Goal: Information Seeking & Learning: Learn about a topic

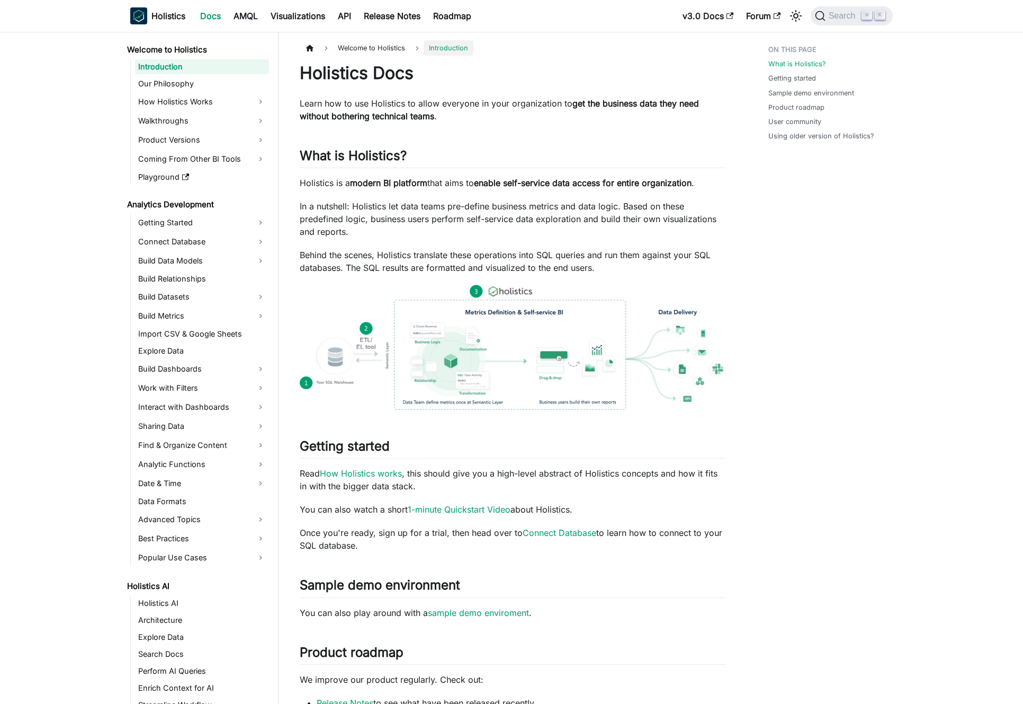
click at [407, 113] on strong "get the business data they need without bothering technical teams" at bounding box center [499, 109] width 399 height 23
click at [475, 217] on p "In a nutshell: Holistics let data teams pre-define business metrics and data lo…" at bounding box center [513, 219] width 426 height 38
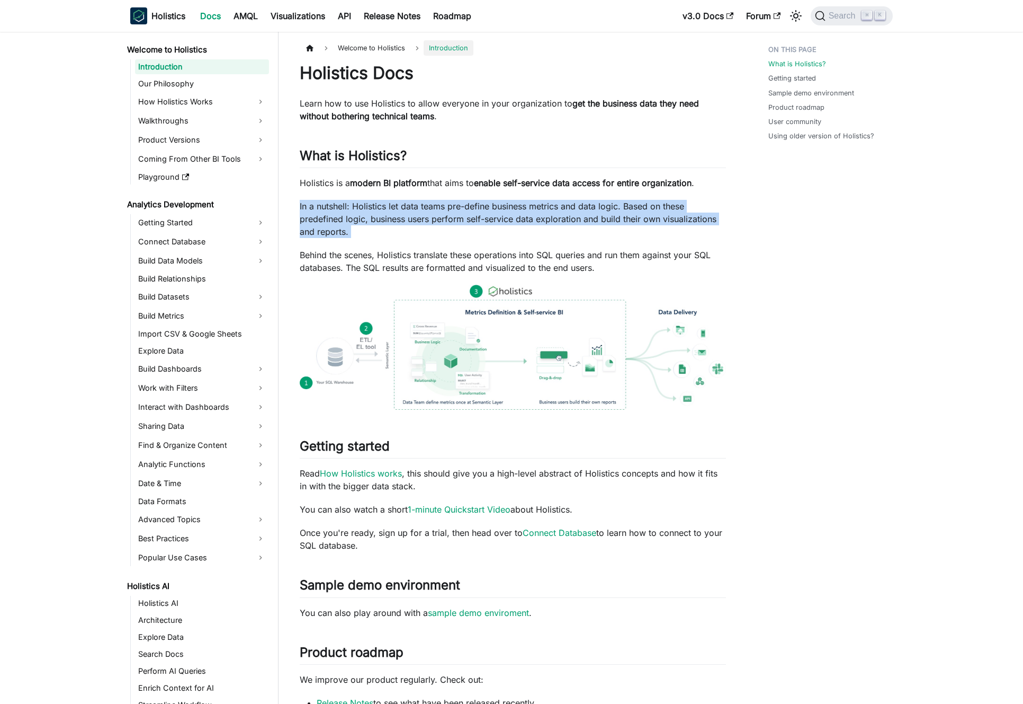
click at [475, 217] on p "In a nutshell: Holistics let data teams pre-define business metrics and data lo…" at bounding box center [513, 219] width 426 height 38
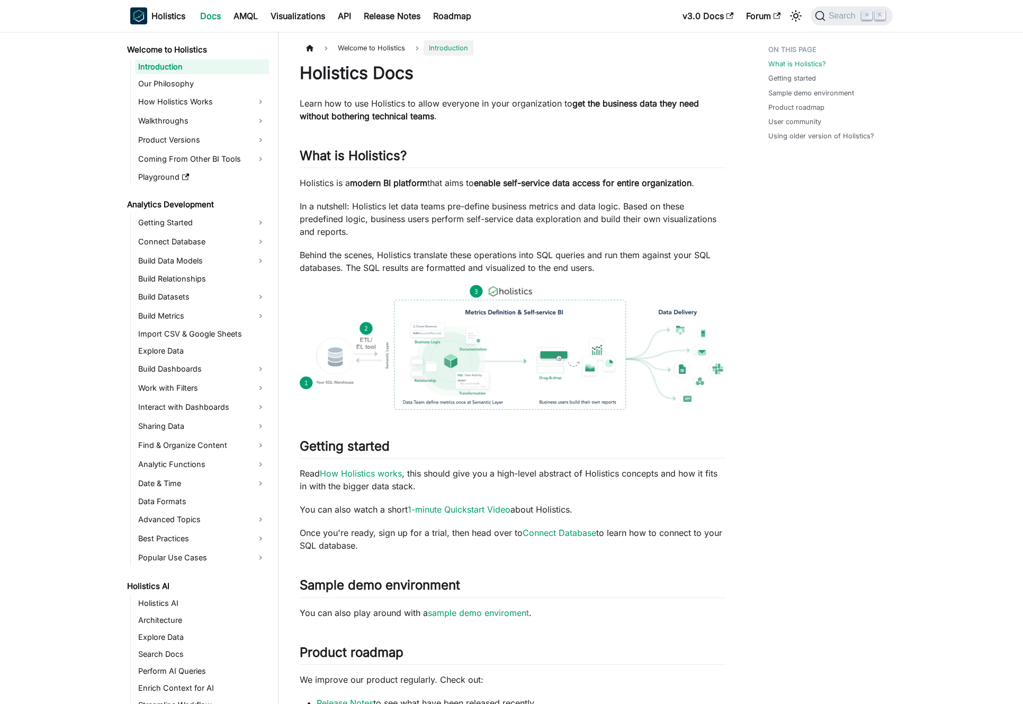
click at [468, 217] on p "In a nutshell: Holistics let data teams pre-define business metrics and data lo…" at bounding box center [513, 219] width 426 height 38
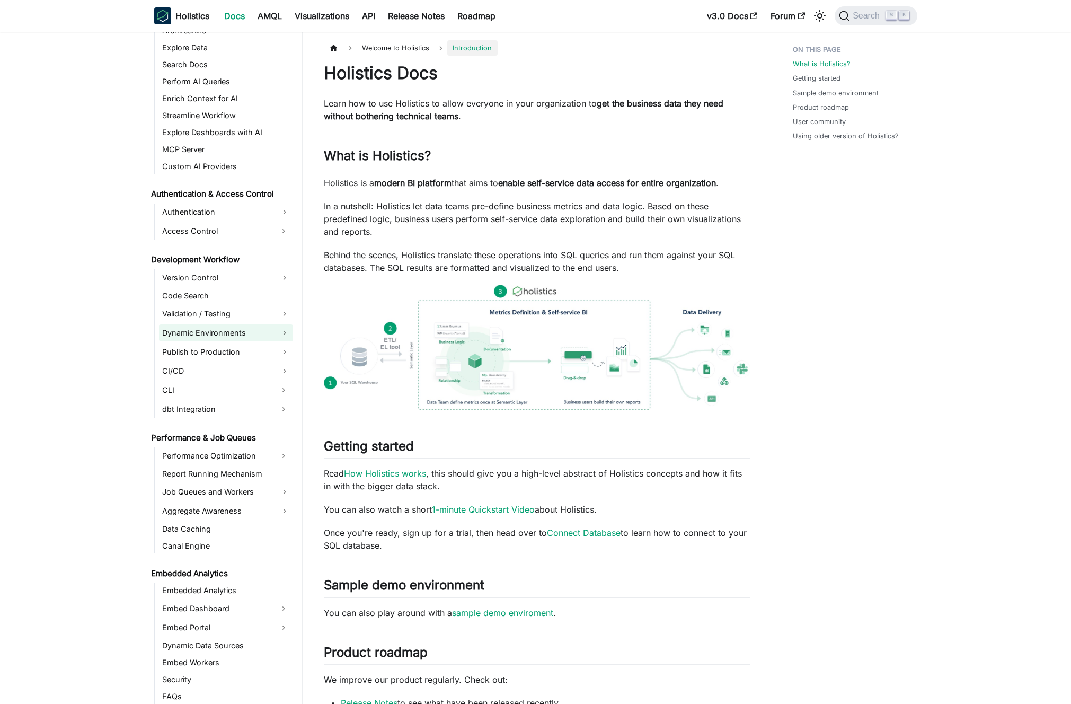
scroll to position [590, 0]
click at [221, 372] on link "CI/CD" at bounding box center [226, 370] width 134 height 17
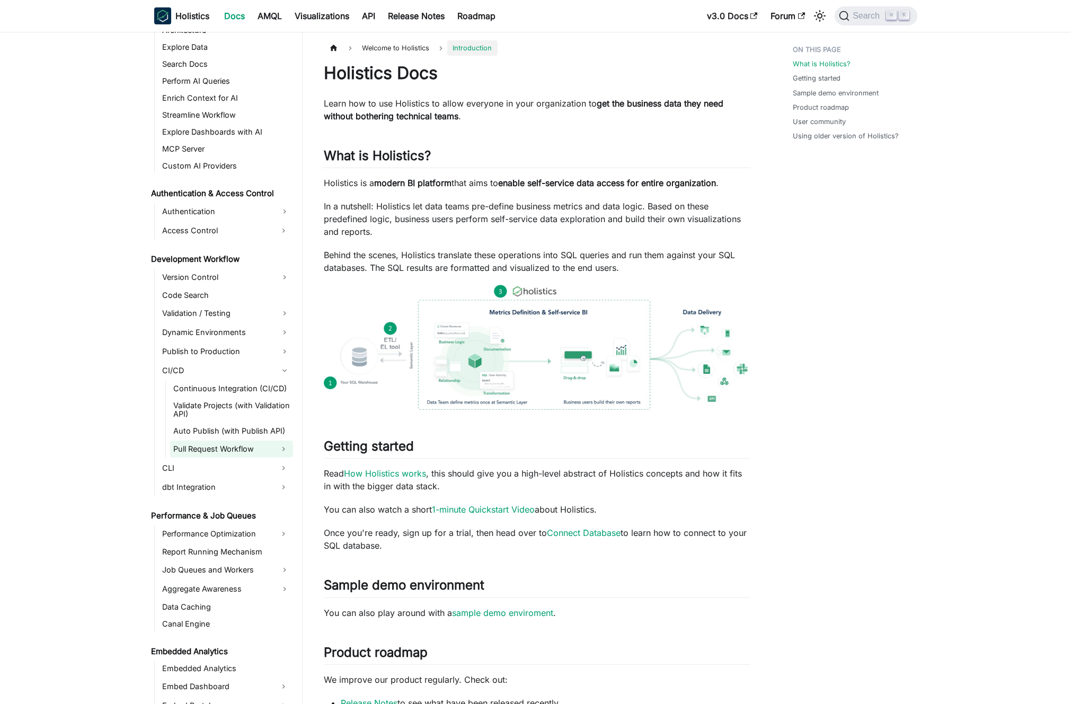
click at [226, 449] on link "Pull Request Workflow" at bounding box center [222, 448] width 104 height 17
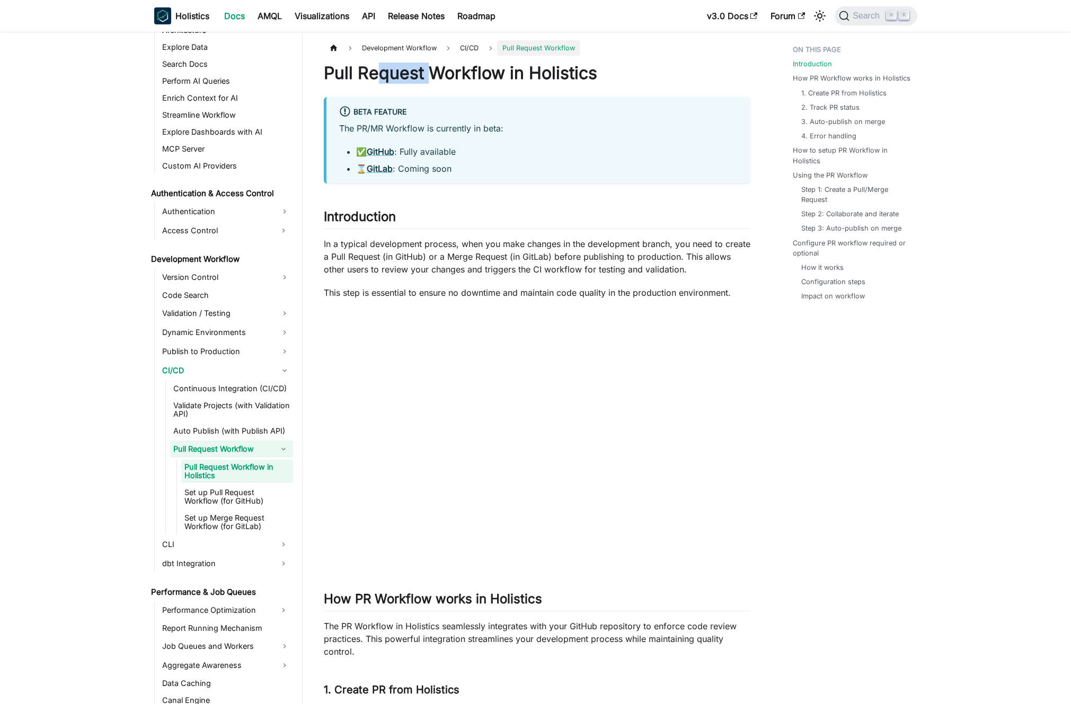
drag, startPoint x: 400, startPoint y: 76, endPoint x: 482, endPoint y: 78, distance: 81.6
click at [478, 78] on h1 "Pull Request Workflow in Holistics" at bounding box center [537, 73] width 426 height 21
click at [482, 78] on h1 "Pull Request Workflow in Holistics" at bounding box center [537, 73] width 426 height 21
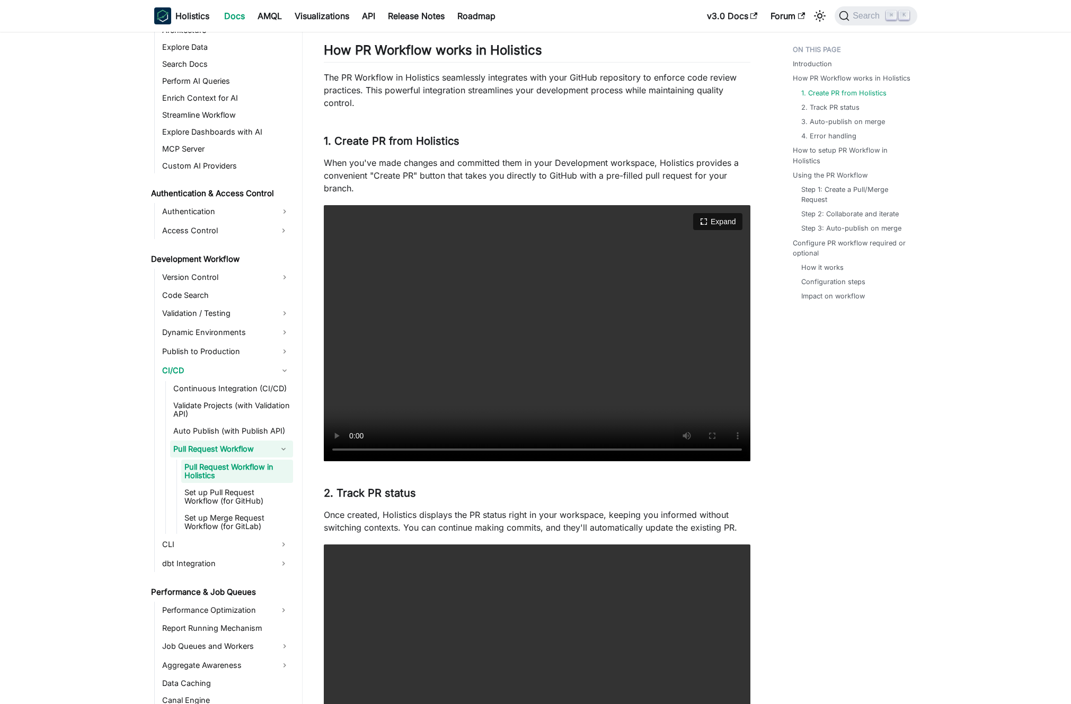
scroll to position [649, 0]
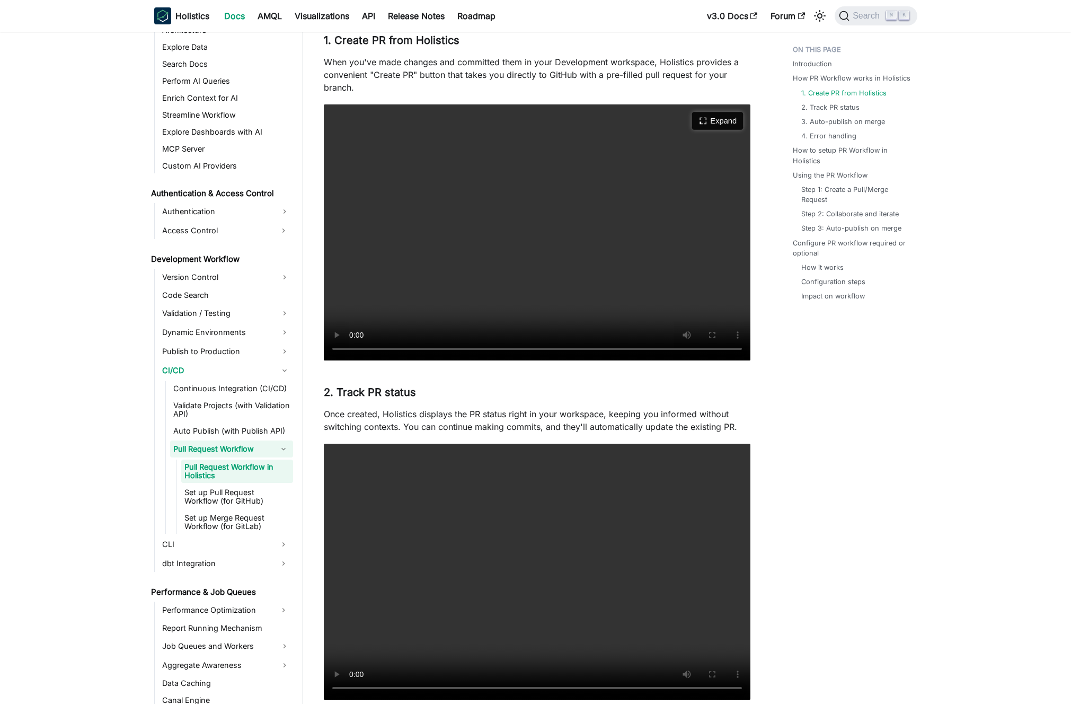
click at [717, 119] on button "Expand" at bounding box center [717, 121] width 51 height 18
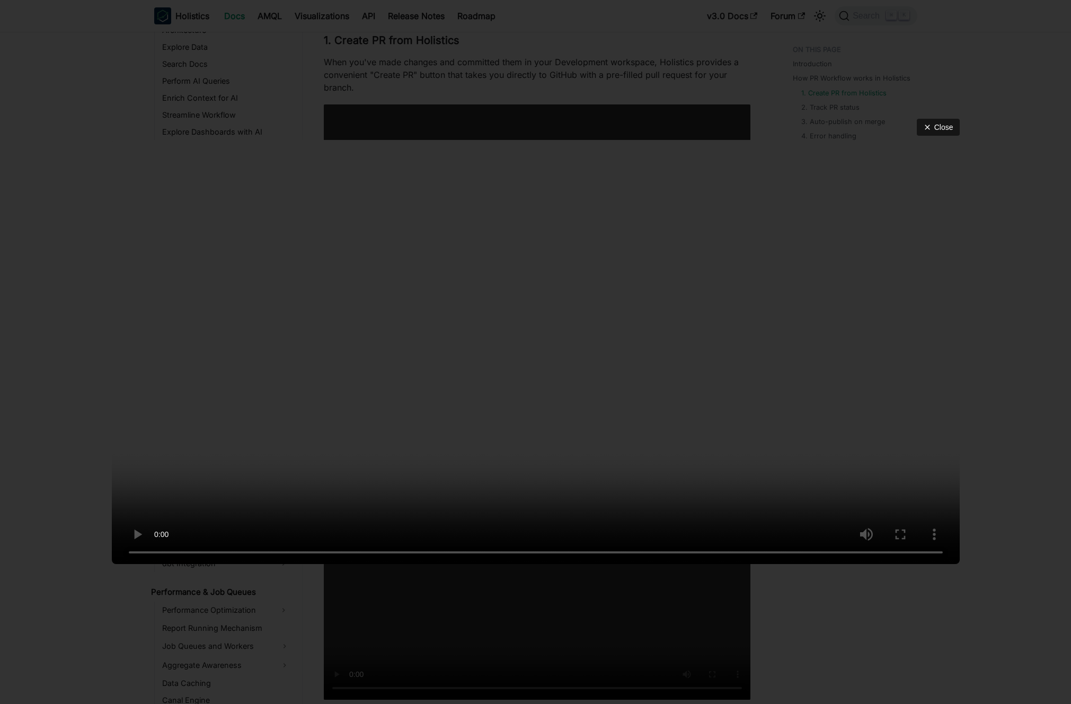
click at [560, 83] on div "Close" at bounding box center [535, 352] width 1071 height 704
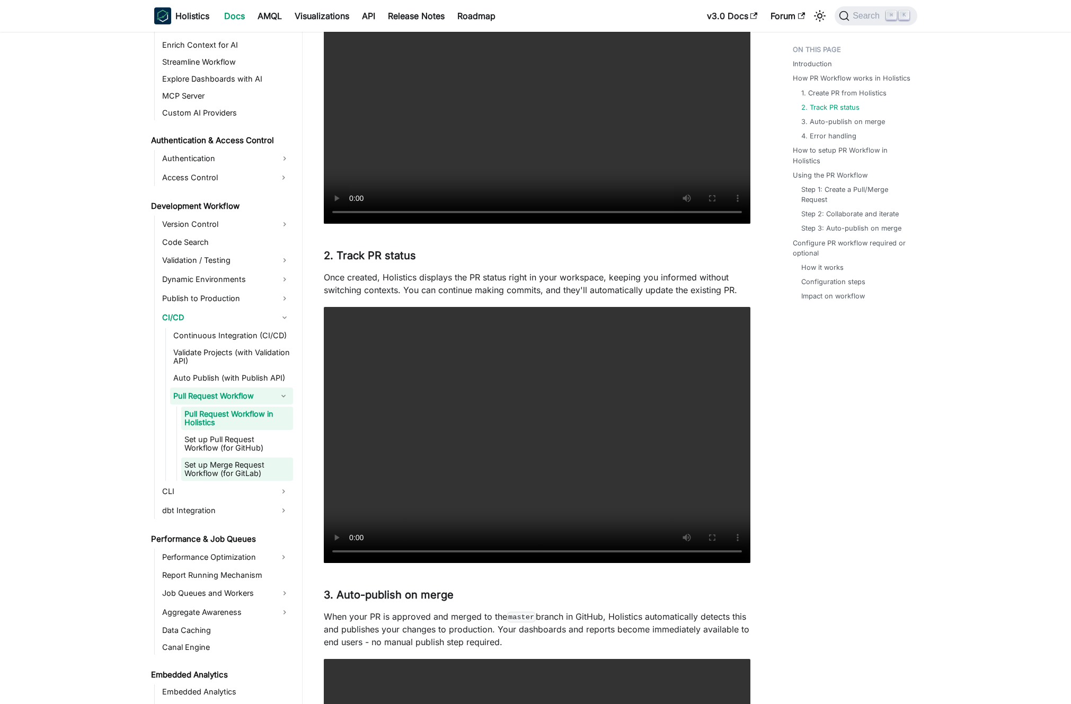
scroll to position [791, 0]
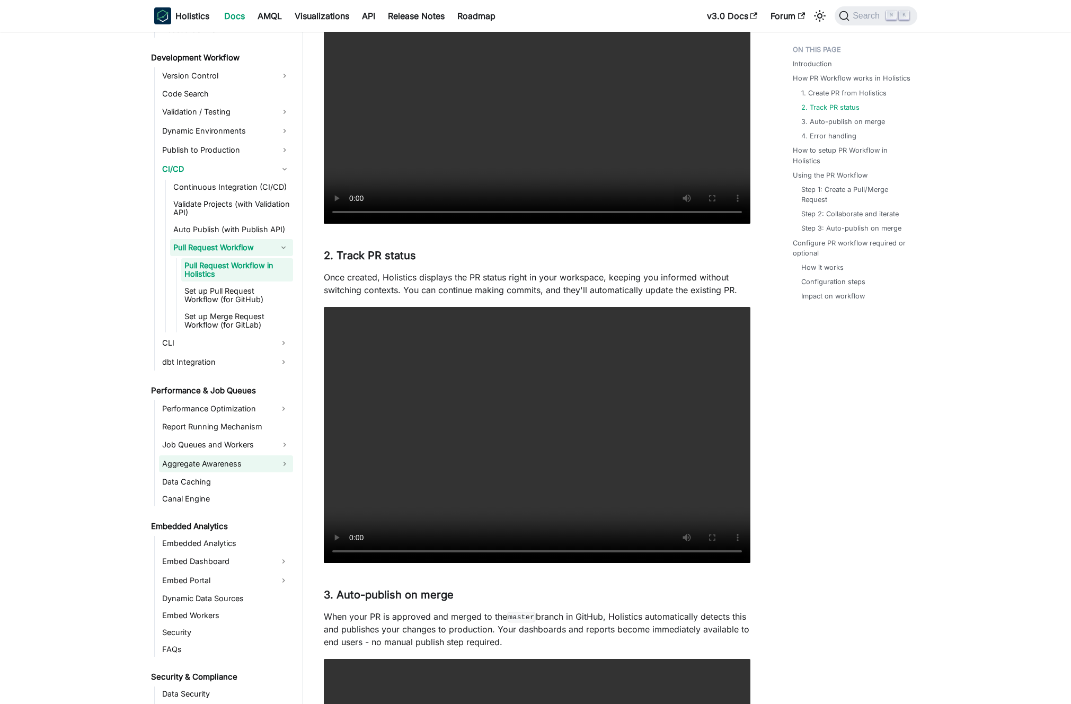
click at [210, 465] on link "Aggregate Awareness" at bounding box center [226, 463] width 134 height 17
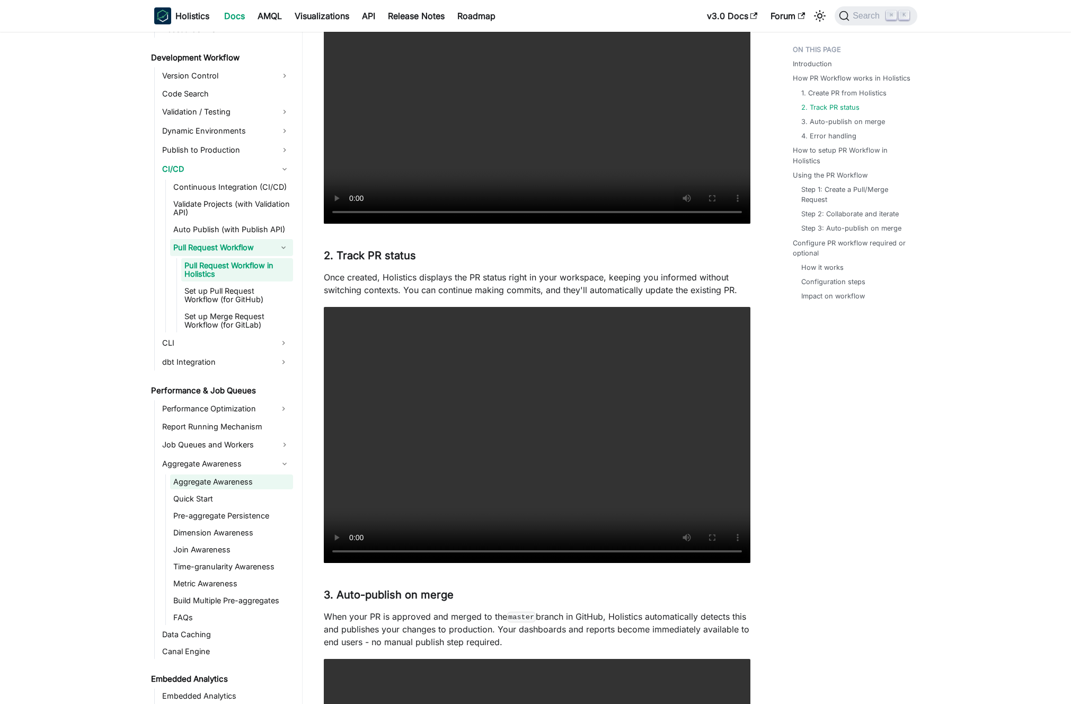
click at [227, 482] on link "Aggregate Awareness" at bounding box center [231, 481] width 123 height 15
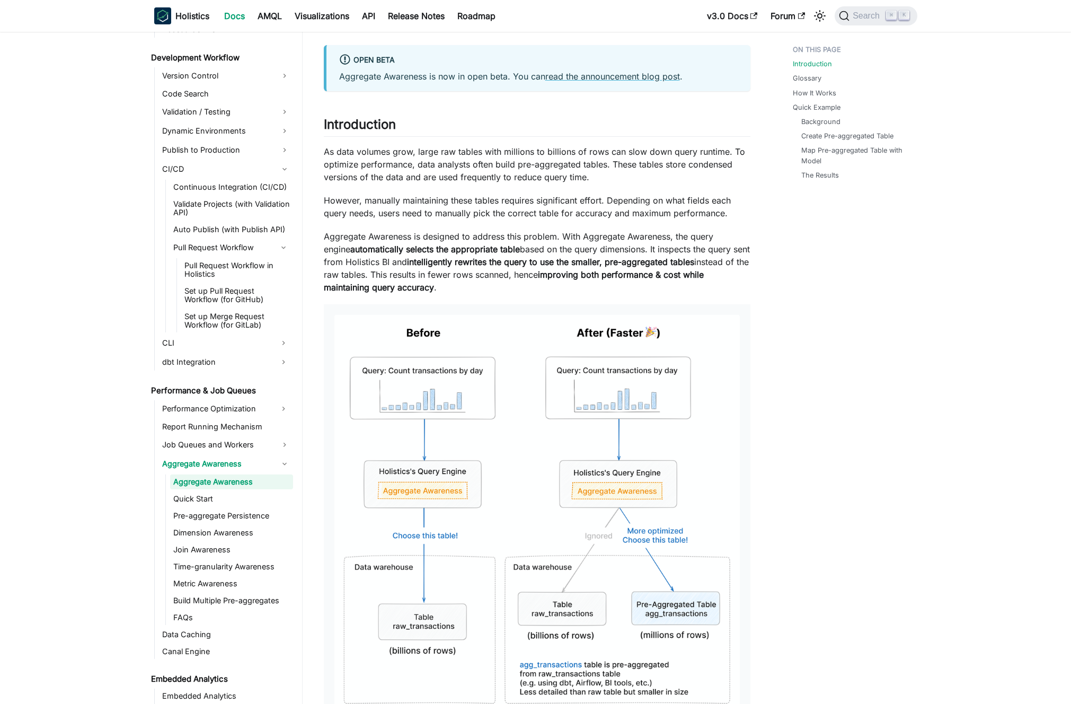
scroll to position [48, 0]
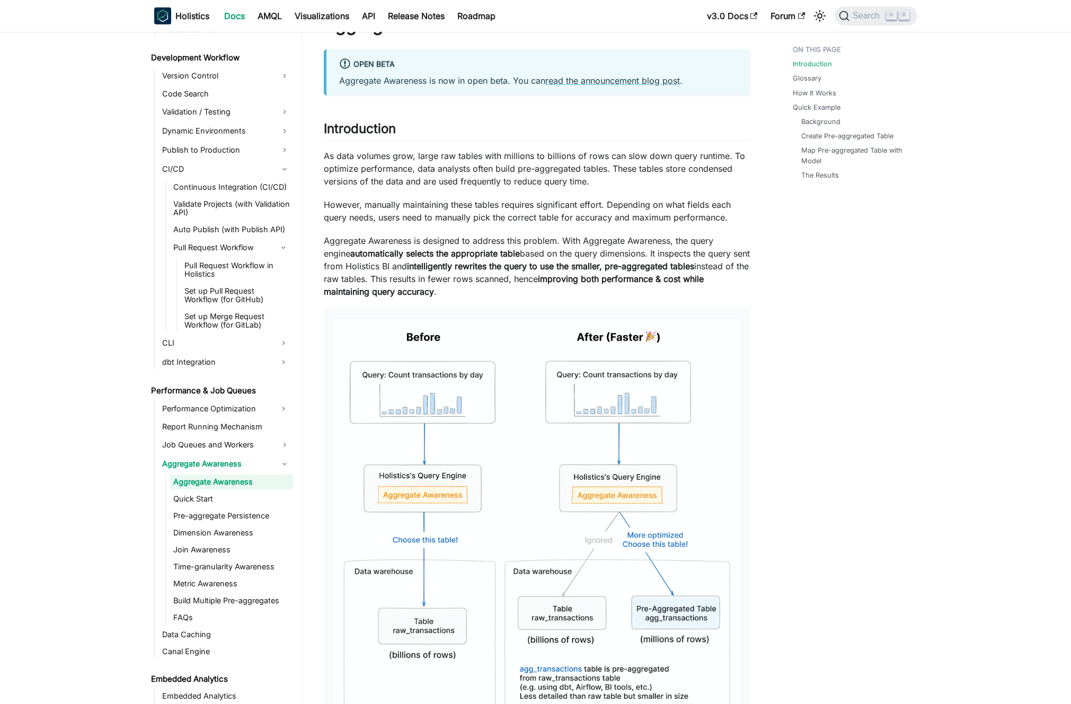
click at [528, 275] on p "Aggregate Awareness is designed to address this problem. With Aggregate Awarene…" at bounding box center [537, 266] width 426 height 64
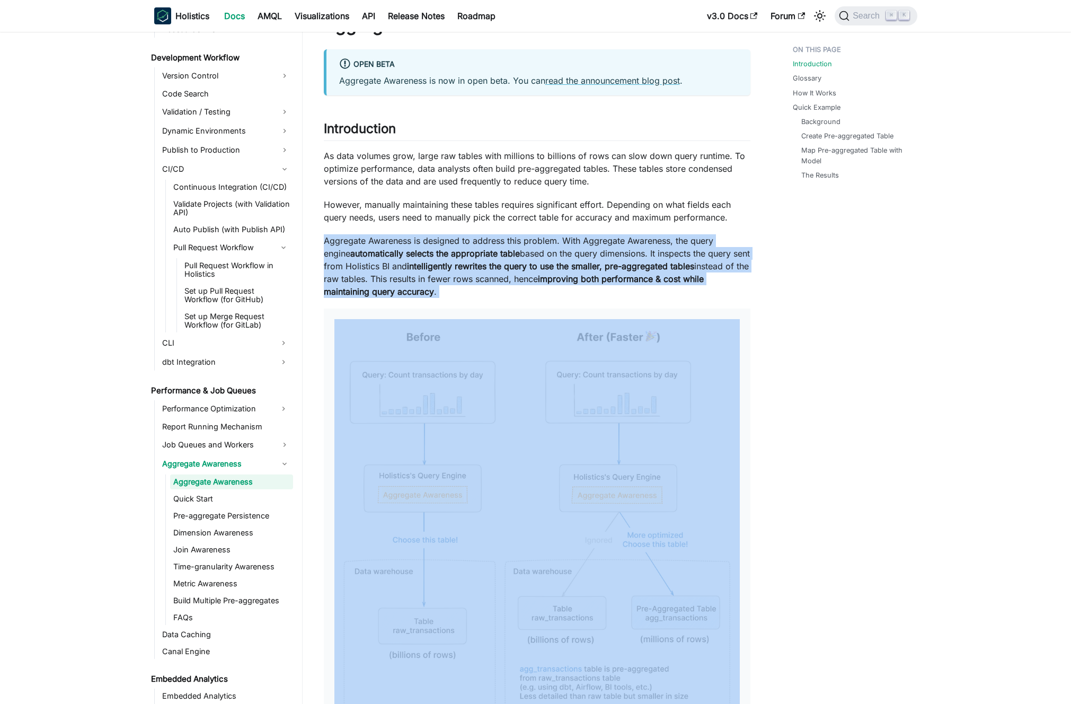
click at [528, 275] on p "Aggregate Awareness is designed to address this problem. With Aggregate Awarene…" at bounding box center [537, 266] width 426 height 64
click at [522, 274] on p "Aggregate Awareness is designed to address this problem. With Aggregate Awarene…" at bounding box center [537, 266] width 426 height 64
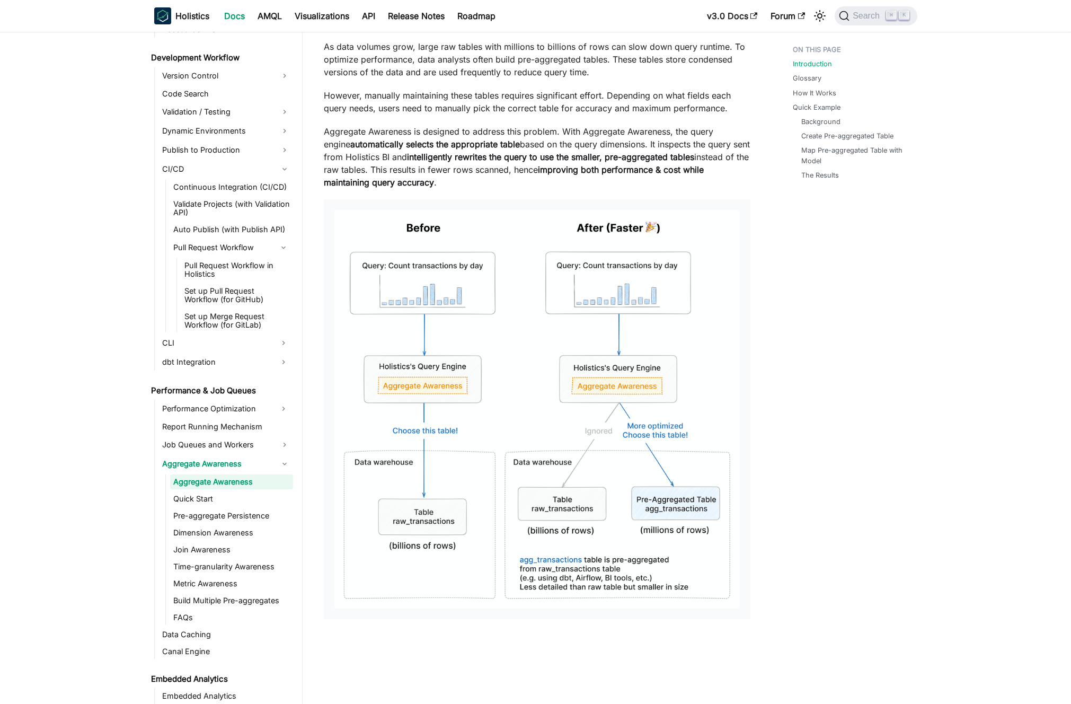
scroll to position [179, 0]
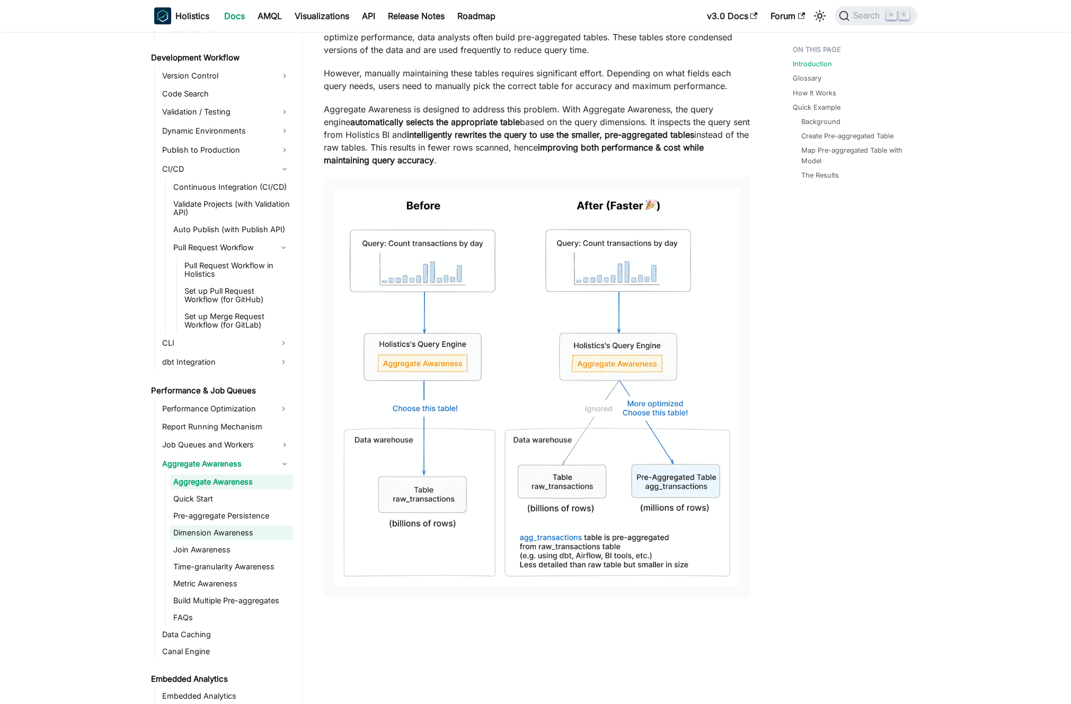
click at [221, 528] on link "Dimension Awareness" at bounding box center [231, 532] width 123 height 15
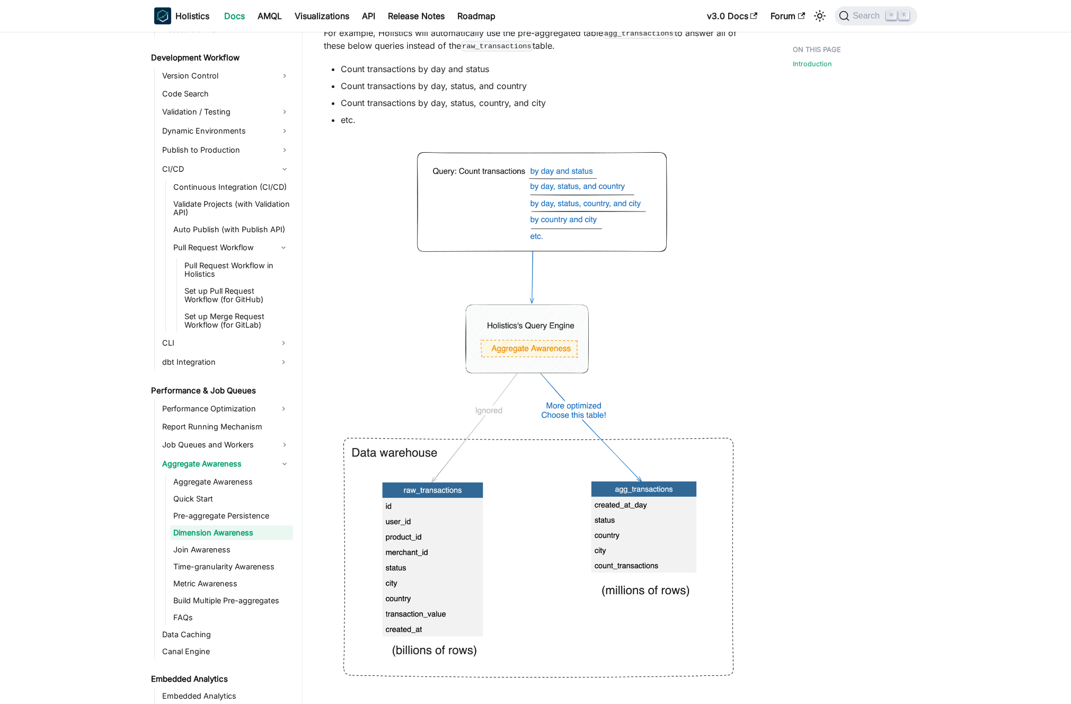
scroll to position [326, 0]
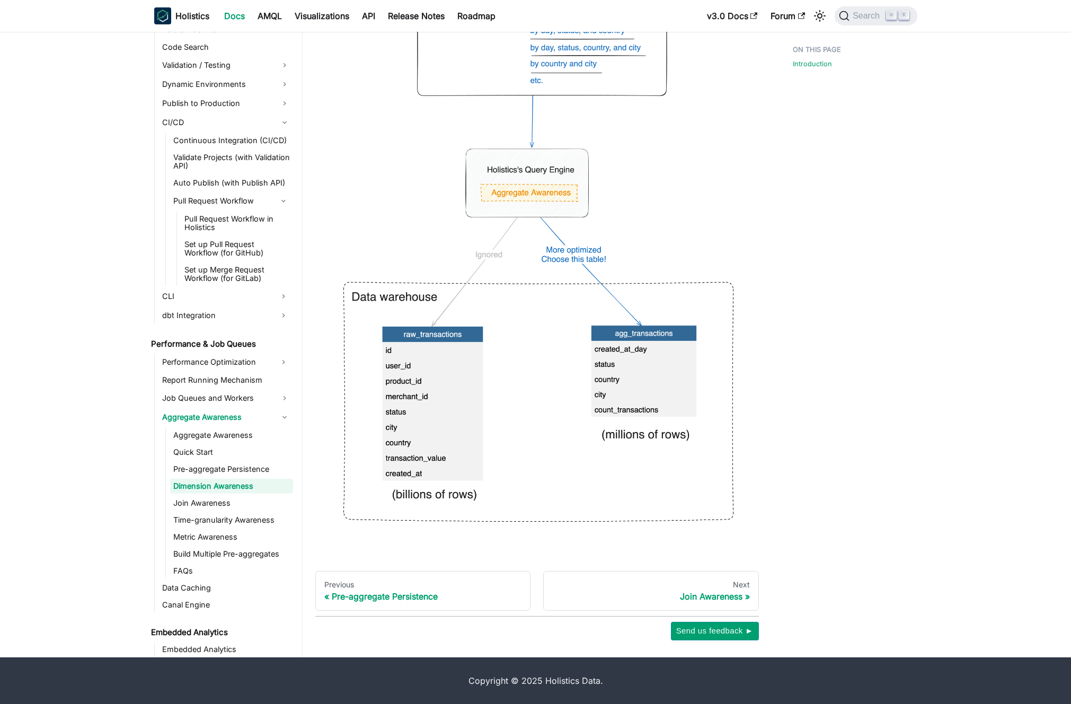
click at [493, 360] on img at bounding box center [537, 261] width 426 height 561
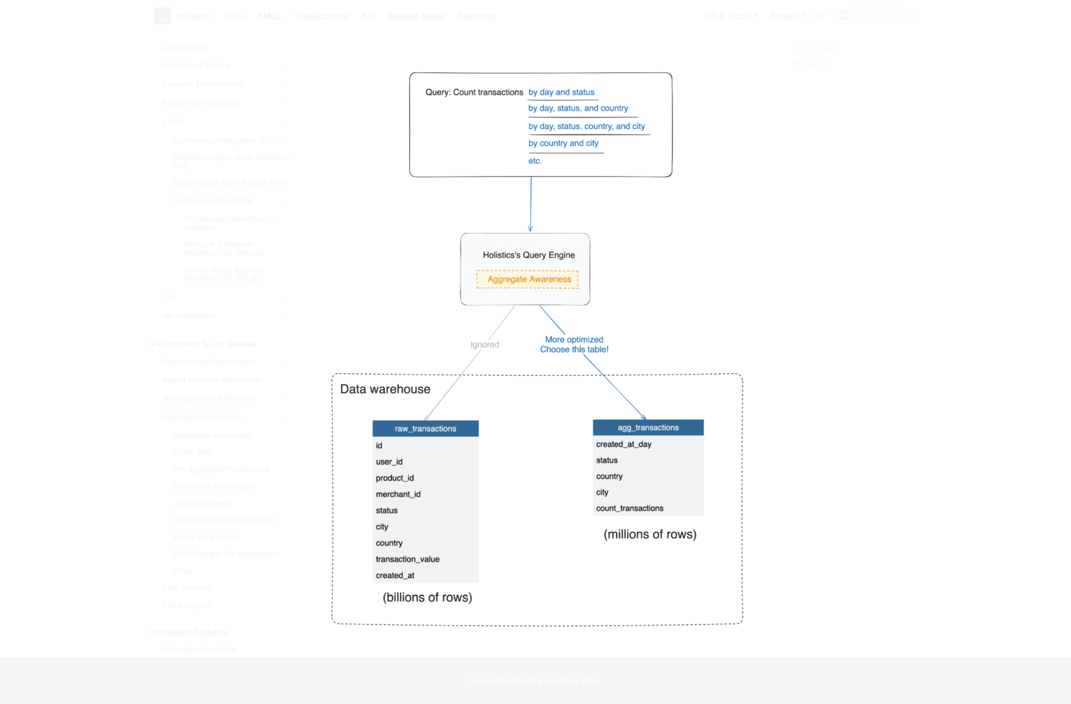
click at [825, 425] on div at bounding box center [535, 352] width 1071 height 704
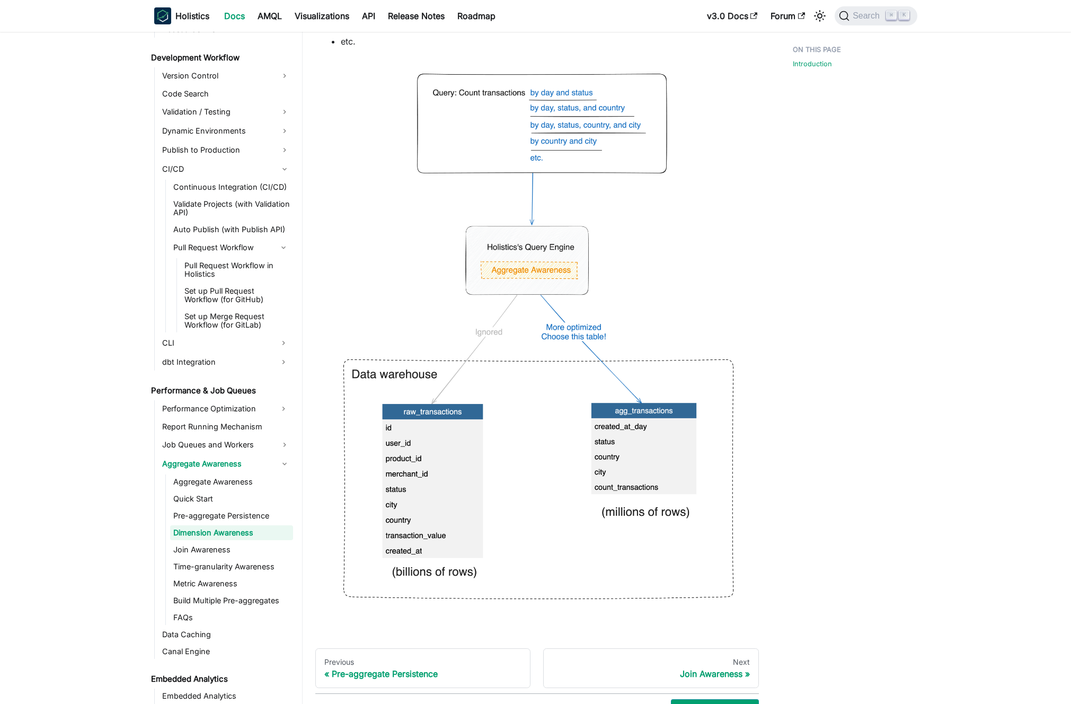
scroll to position [262, 0]
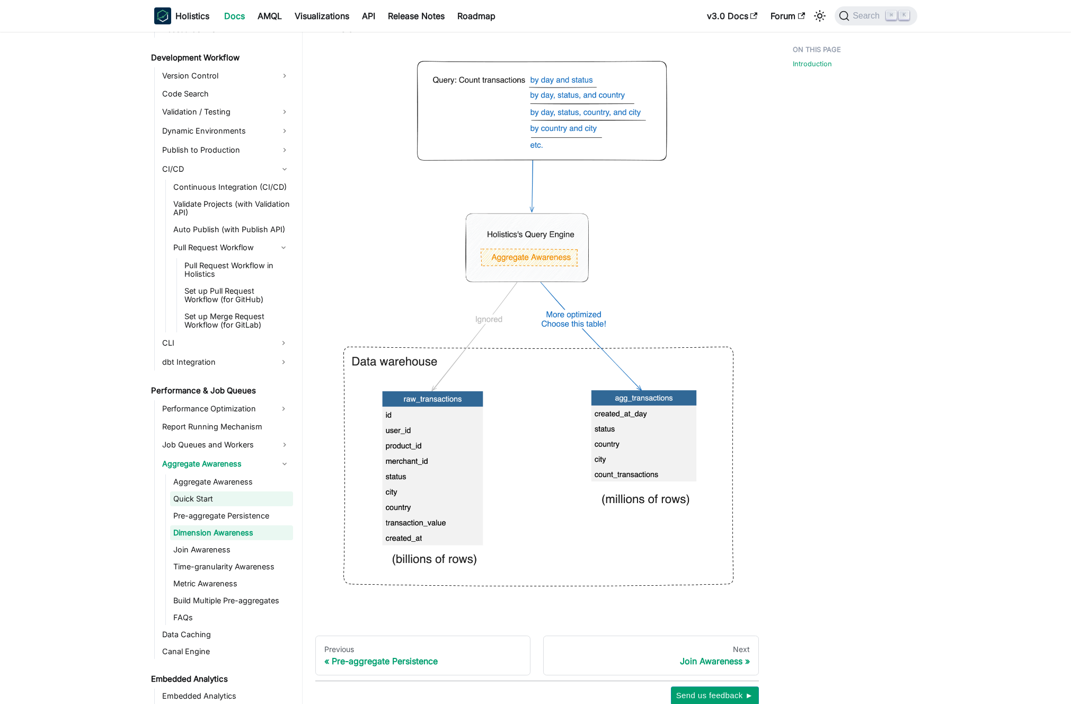
click at [237, 495] on link "Quick Start" at bounding box center [231, 498] width 123 height 15
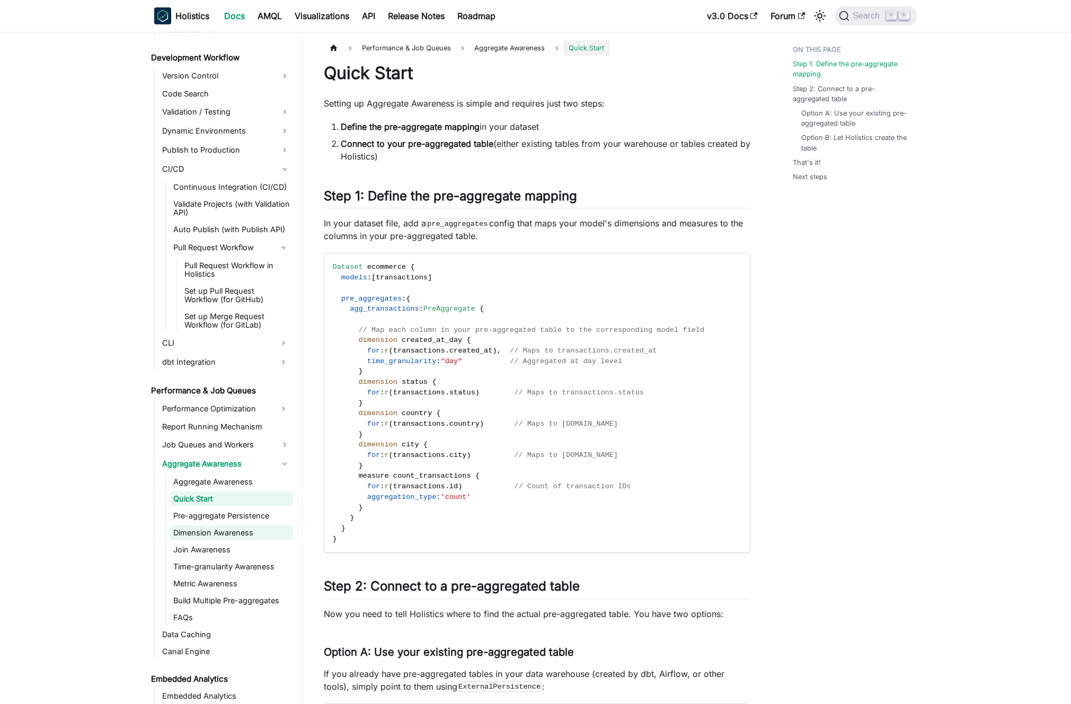
click at [231, 530] on link "Dimension Awareness" at bounding box center [231, 532] width 123 height 15
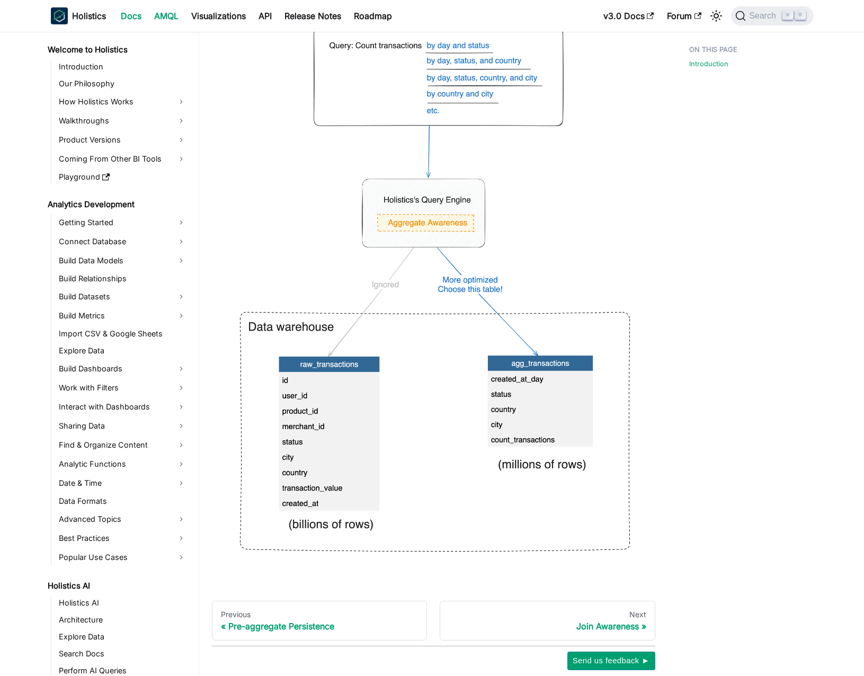
click at [163, 21] on link "AMQL" at bounding box center [166, 15] width 37 height 17
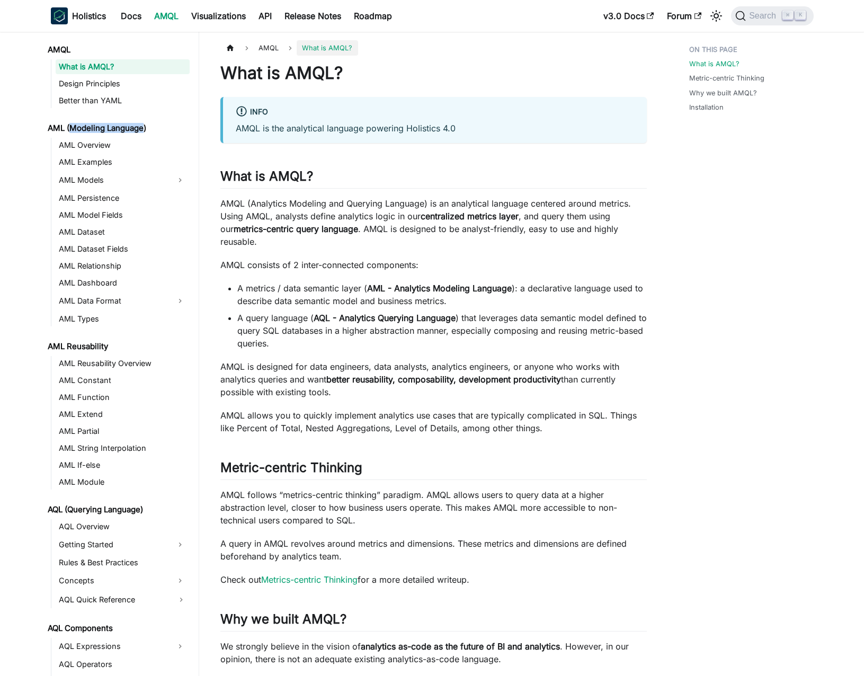
drag, startPoint x: 71, startPoint y: 129, endPoint x: 143, endPoint y: 130, distance: 71.5
click at [143, 130] on link "AML (Modeling Language)" at bounding box center [116, 128] width 145 height 15
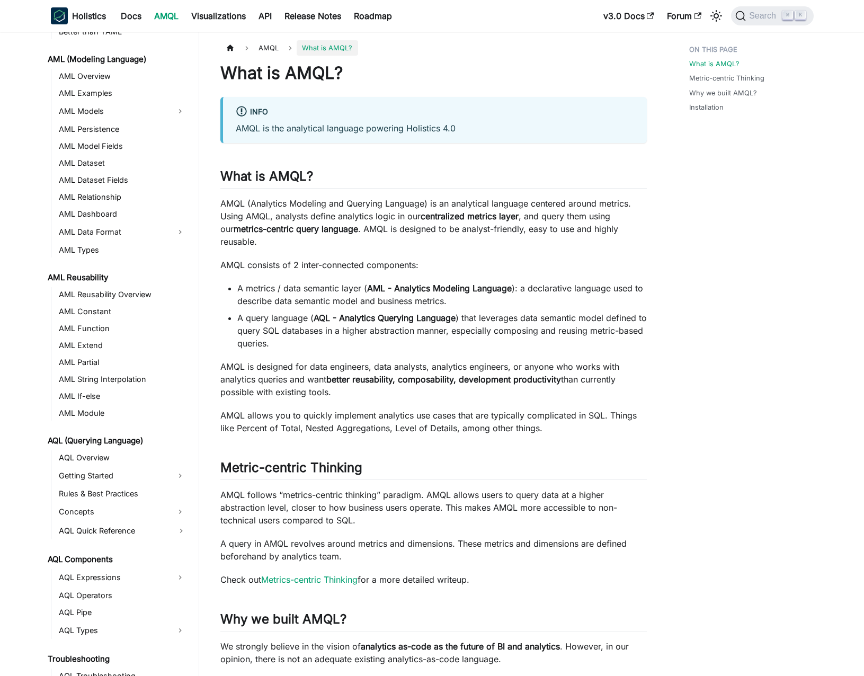
scroll to position [69, 0]
click at [135, 289] on link "AML Reusability Overview" at bounding box center [123, 294] width 134 height 15
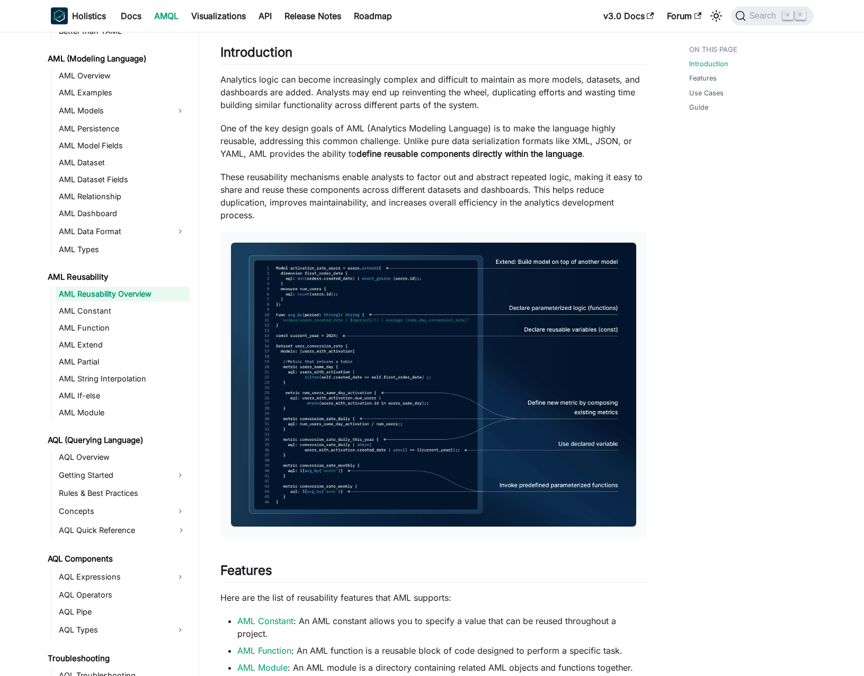
scroll to position [87, 0]
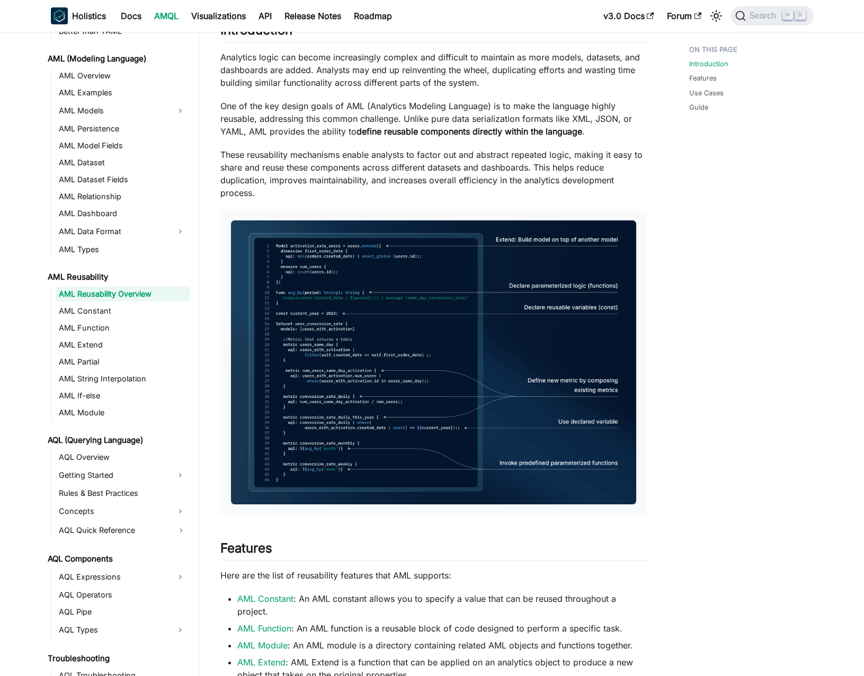
click at [305, 325] on img at bounding box center [433, 361] width 405 height 283
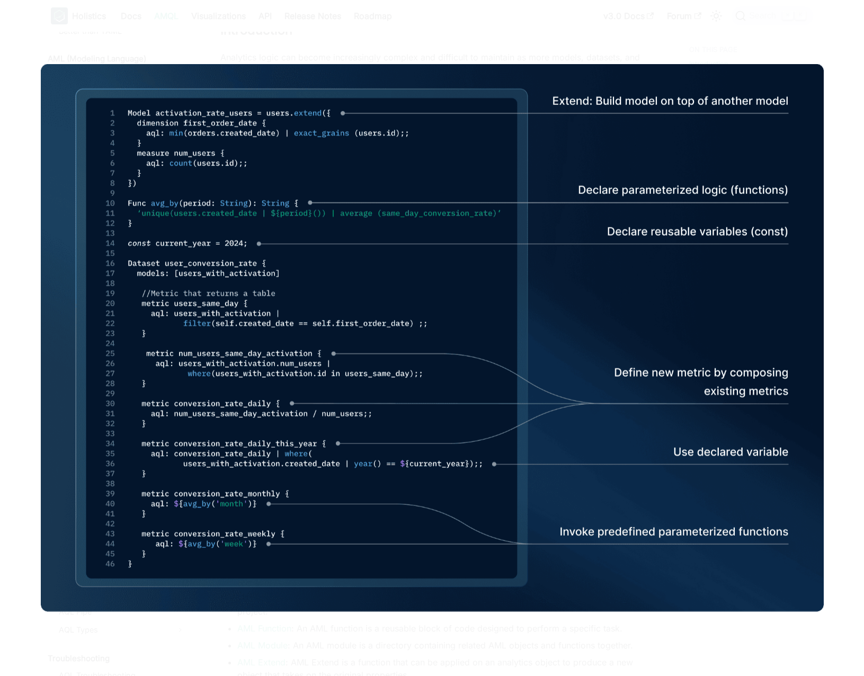
click at [207, 56] on div at bounding box center [432, 338] width 864 height 676
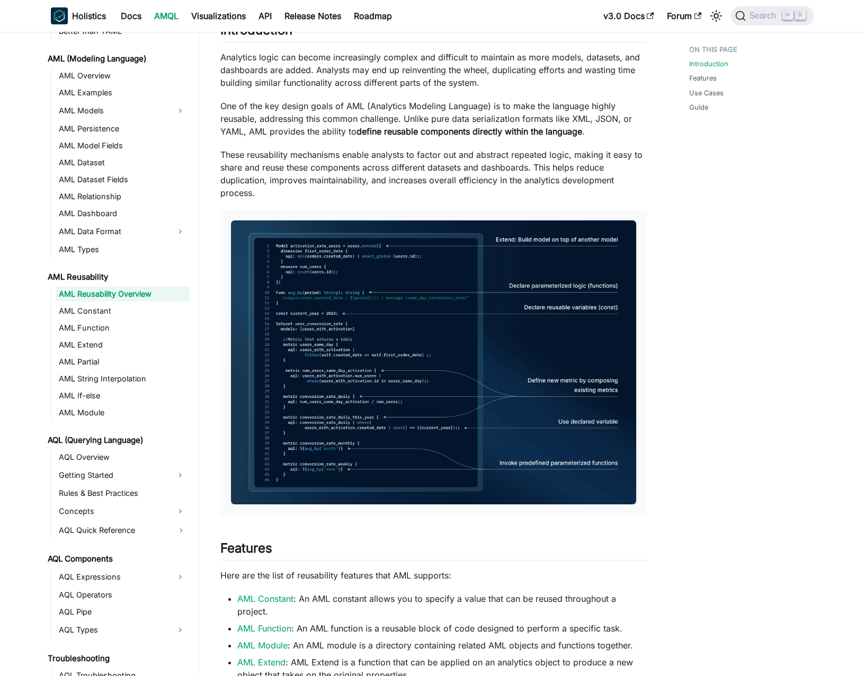
scroll to position [109, 0]
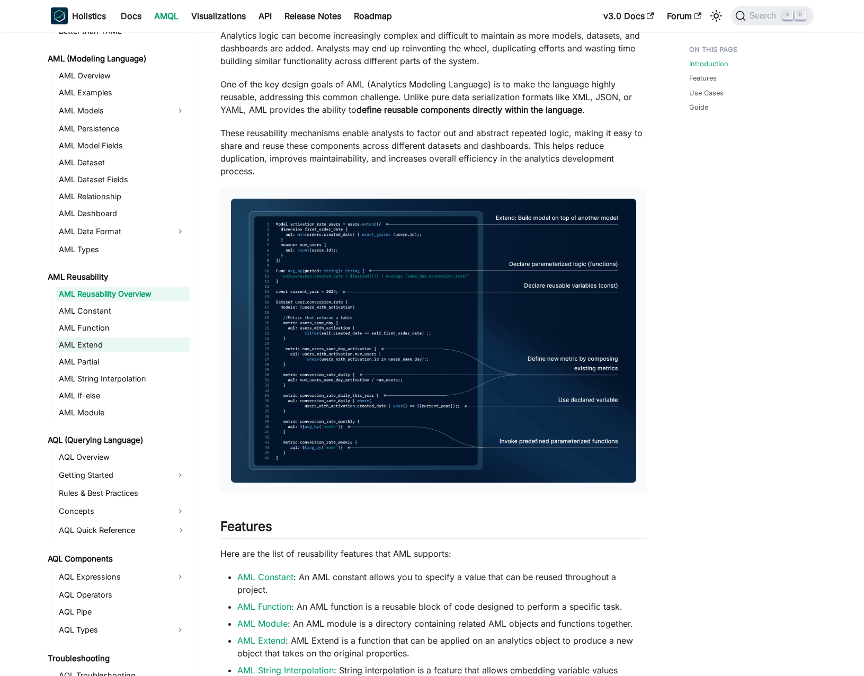
click at [115, 346] on link "AML Extend" at bounding box center [123, 344] width 134 height 15
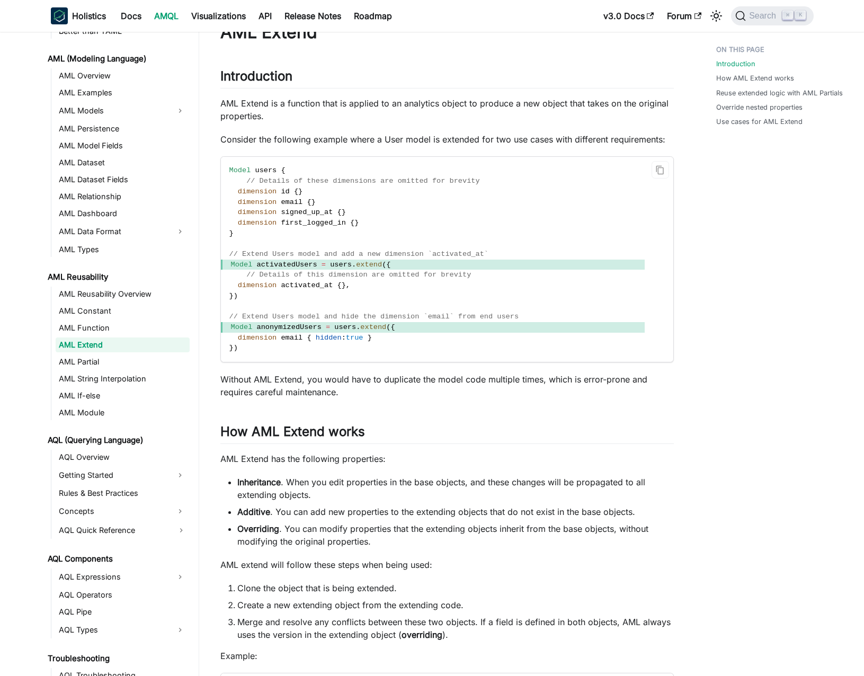
scroll to position [41, 0]
drag, startPoint x: 331, startPoint y: 277, endPoint x: 377, endPoint y: 277, distance: 45.6
click at [377, 270] on span "Model activatedUsers = users . extend ( {" at bounding box center [433, 264] width 424 height 11
click at [377, 268] on span "extend" at bounding box center [369, 264] width 26 height 8
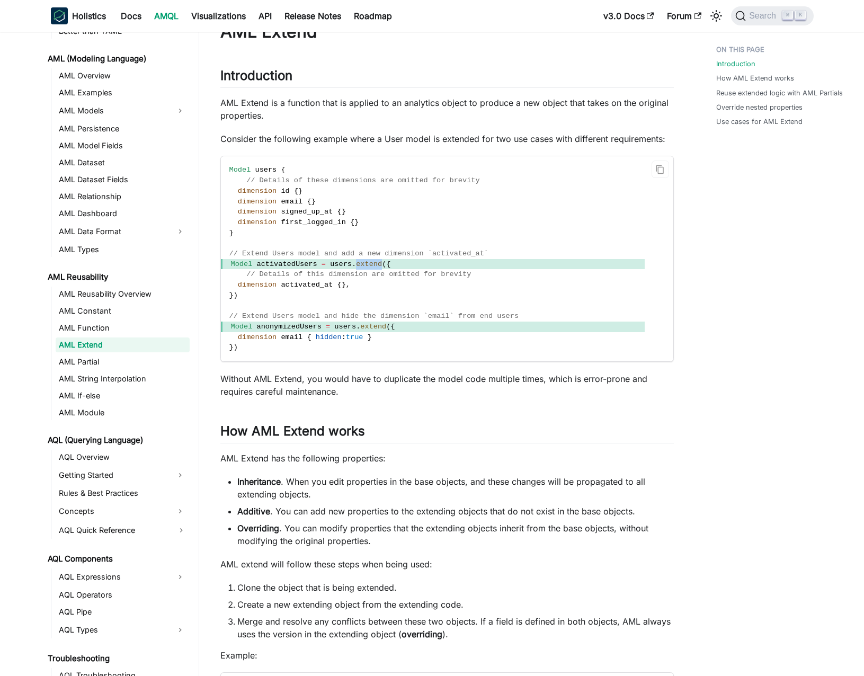
click at [371, 268] on span "extend" at bounding box center [369, 264] width 26 height 8
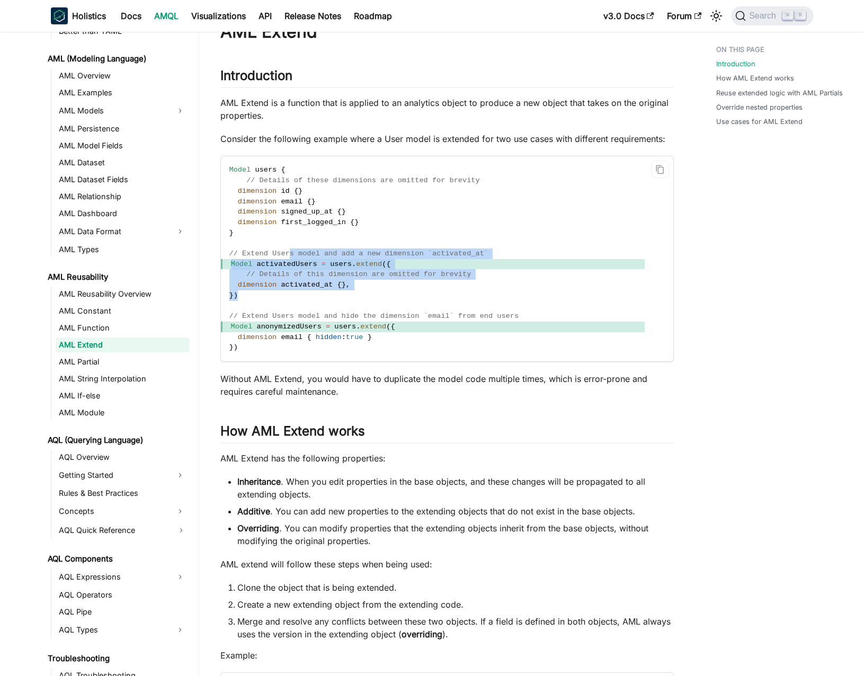
drag, startPoint x: 291, startPoint y: 262, endPoint x: 311, endPoint y: 319, distance: 60.2
click at [310, 317] on code "Model users { // Details of these dimensions are omitted for brevity dimension …" at bounding box center [433, 258] width 424 height 205
click at [311, 319] on code "Model users { // Details of these dimensions are omitted for brevity dimension …" at bounding box center [433, 258] width 424 height 205
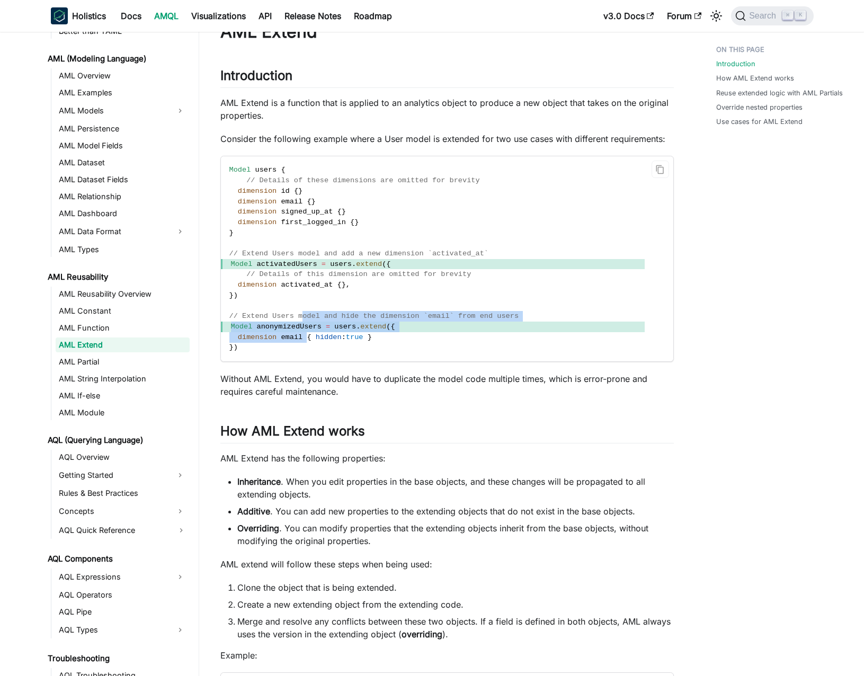
drag, startPoint x: 304, startPoint y: 333, endPoint x: 308, endPoint y: 352, distance: 20.1
click at [308, 351] on code "Model users { // Details of these dimensions are omitted for brevity dimension …" at bounding box center [433, 258] width 424 height 205
click at [308, 341] on span "{" at bounding box center [309, 337] width 4 height 8
drag, startPoint x: 306, startPoint y: 361, endPoint x: 304, endPoint y: 312, distance: 49.3
click at [304, 313] on code "Model users { // Details of these dimensions are omitted for brevity dimension …" at bounding box center [433, 258] width 424 height 205
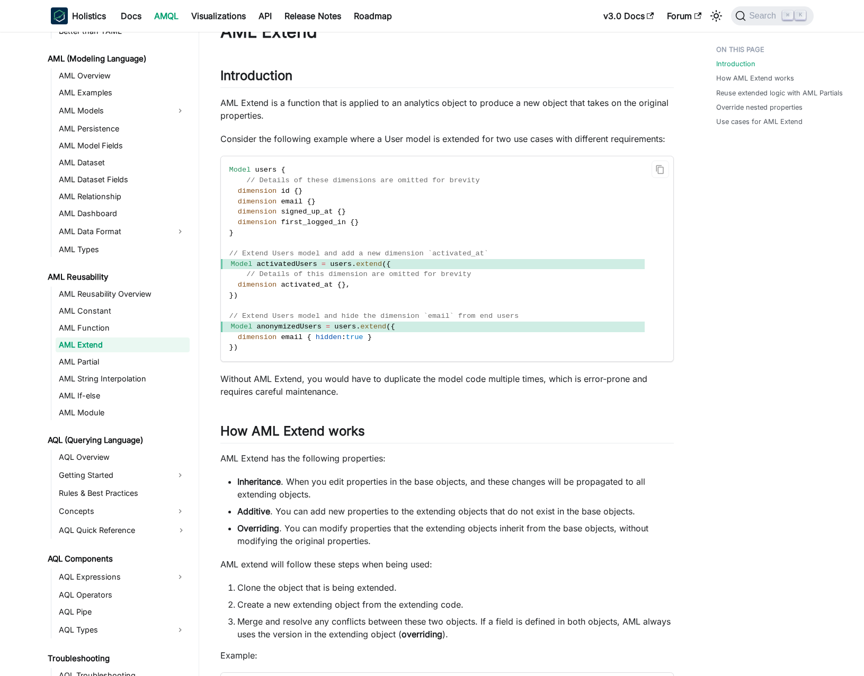
click at [304, 312] on code "Model users { // Details of these dimensions are omitted for brevity dimension …" at bounding box center [433, 258] width 424 height 205
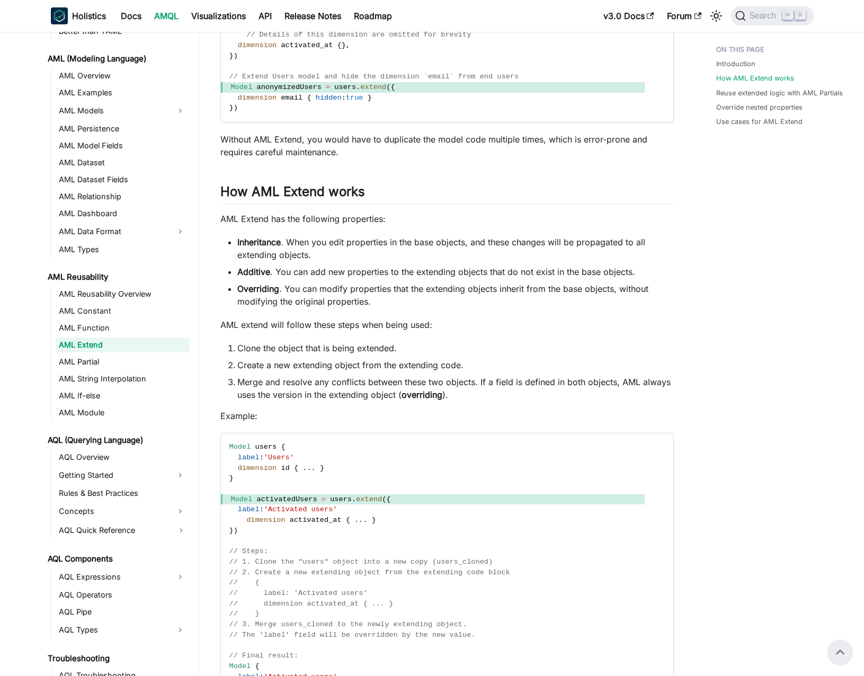
scroll to position [0, 0]
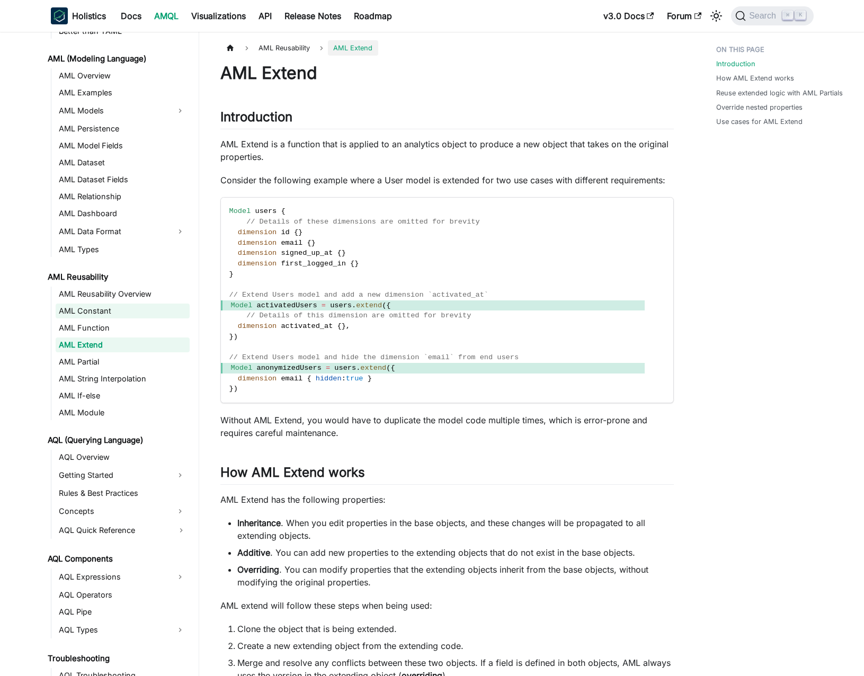
click at [129, 310] on link "AML Constant" at bounding box center [123, 311] width 134 height 15
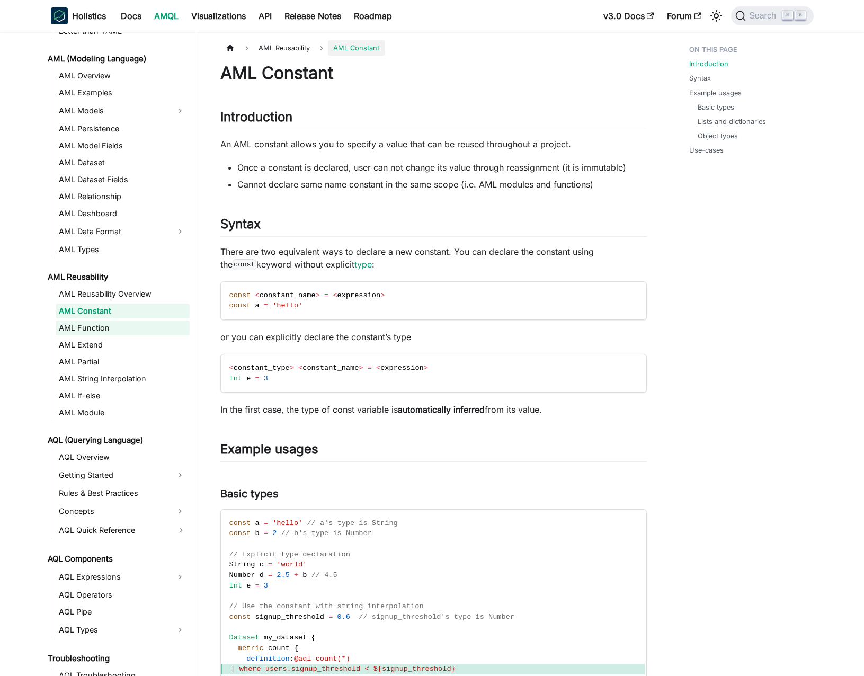
click at [130, 325] on link "AML Function" at bounding box center [123, 327] width 134 height 15
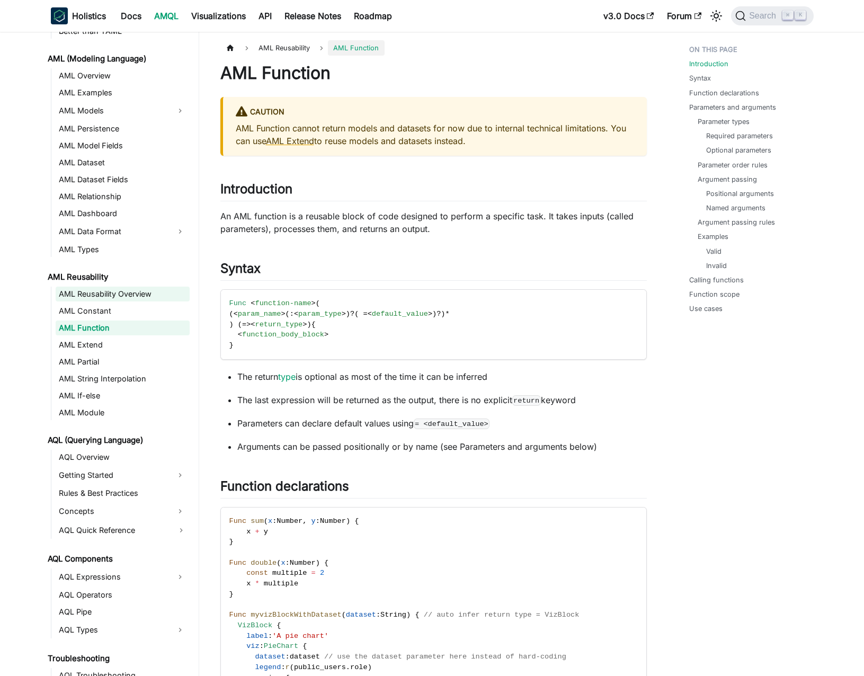
click at [135, 300] on link "AML Reusability Overview" at bounding box center [123, 294] width 134 height 15
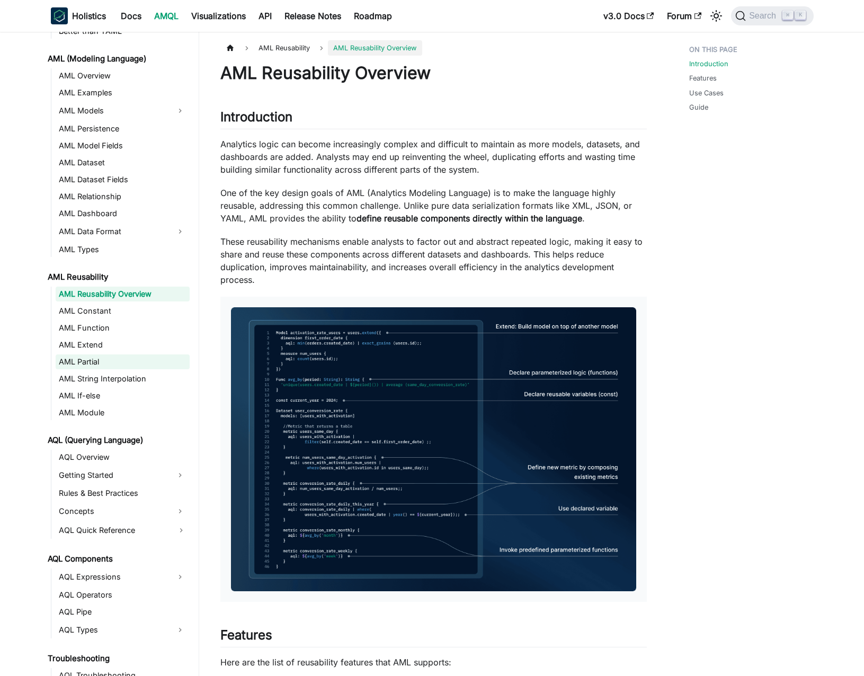
click at [133, 362] on link "AML Partial" at bounding box center [123, 361] width 134 height 15
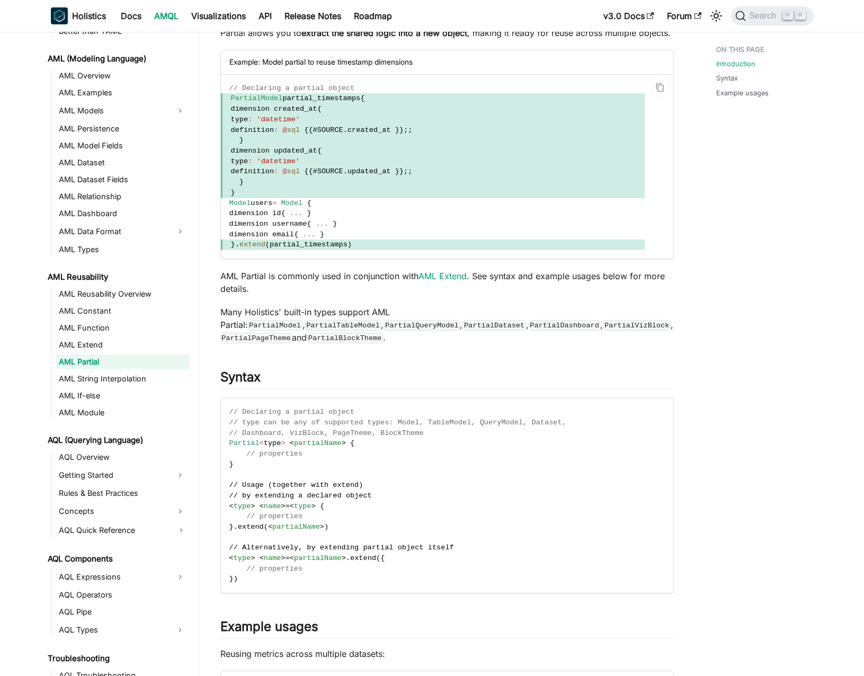
scroll to position [118, 0]
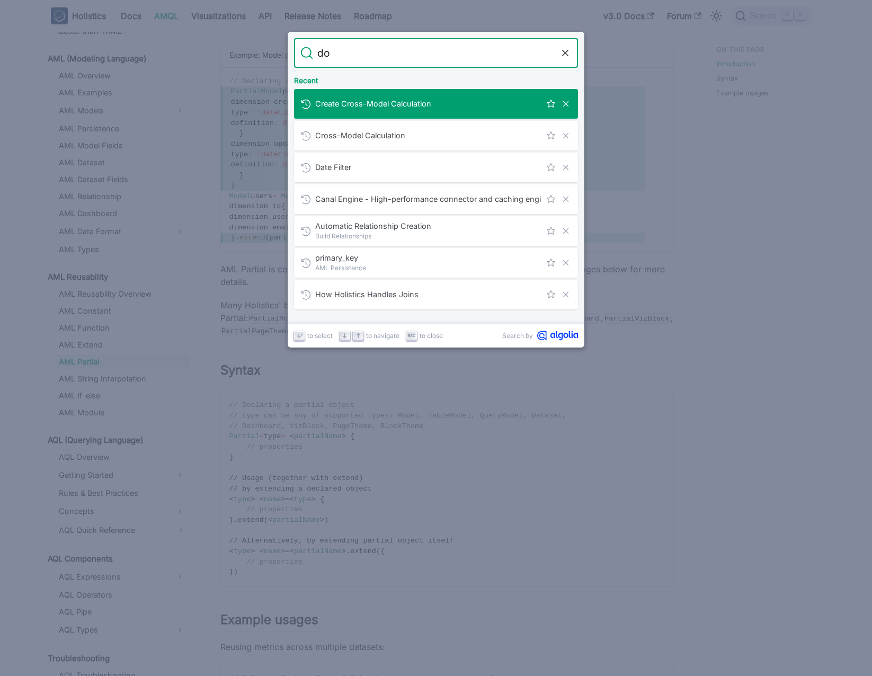
type input "d"
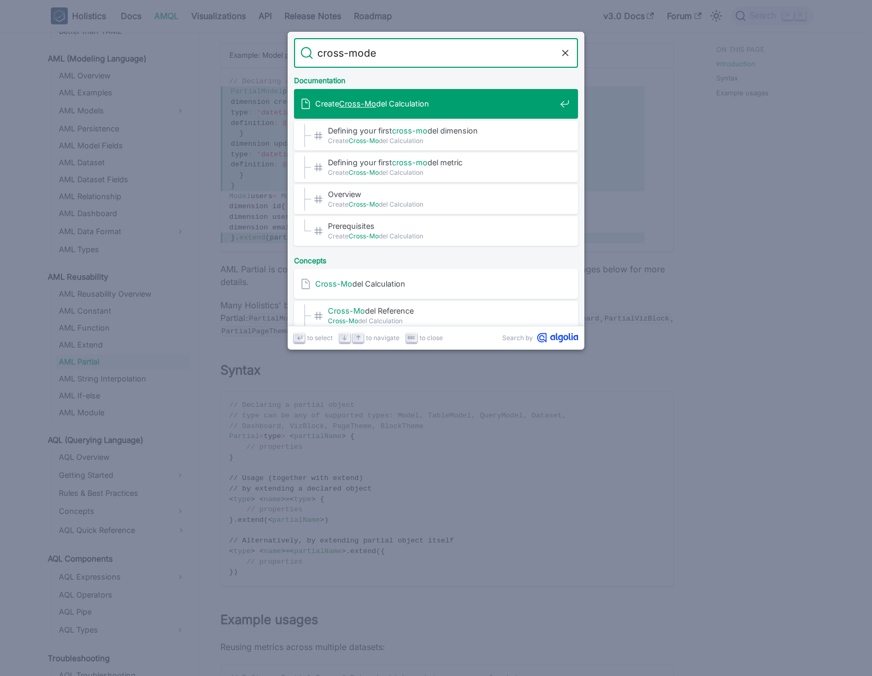
type input "cross-model"
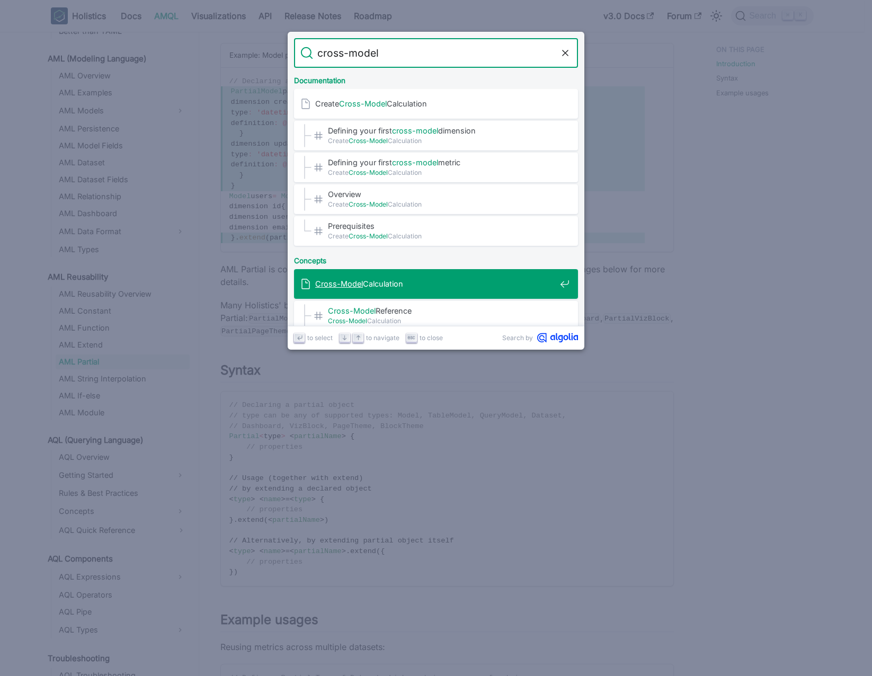
click at [330, 284] on mark "Cross-Model" at bounding box center [339, 283] width 48 height 9
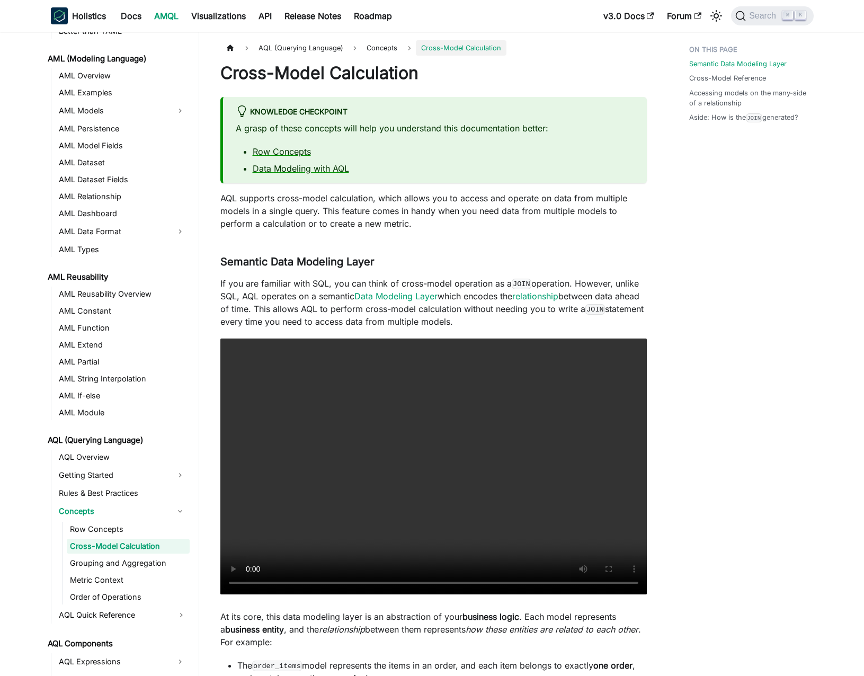
click at [314, 194] on p "AQL supports cross-model calculation, which allows you to access and operate on…" at bounding box center [433, 211] width 426 height 38
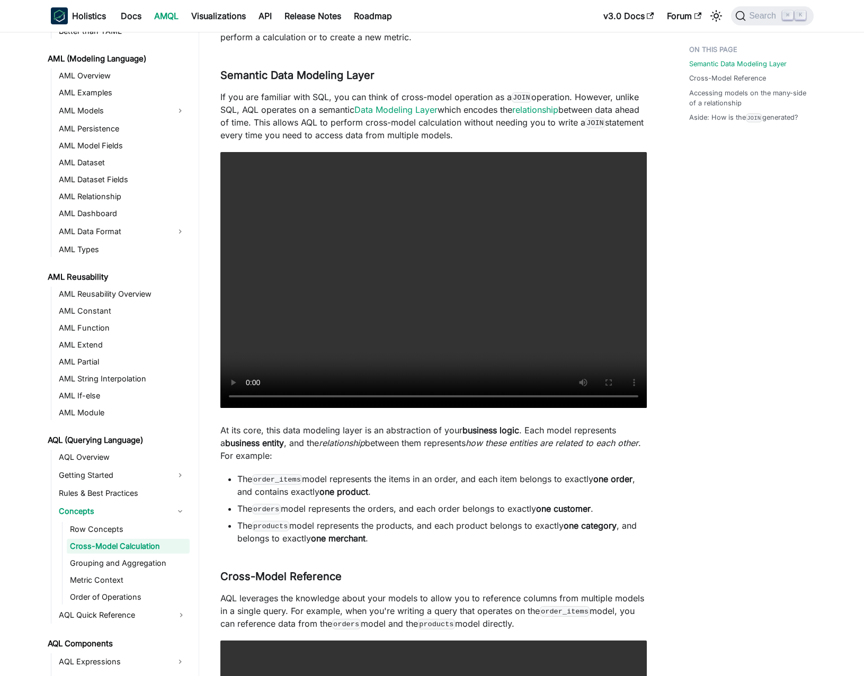
scroll to position [209, 0]
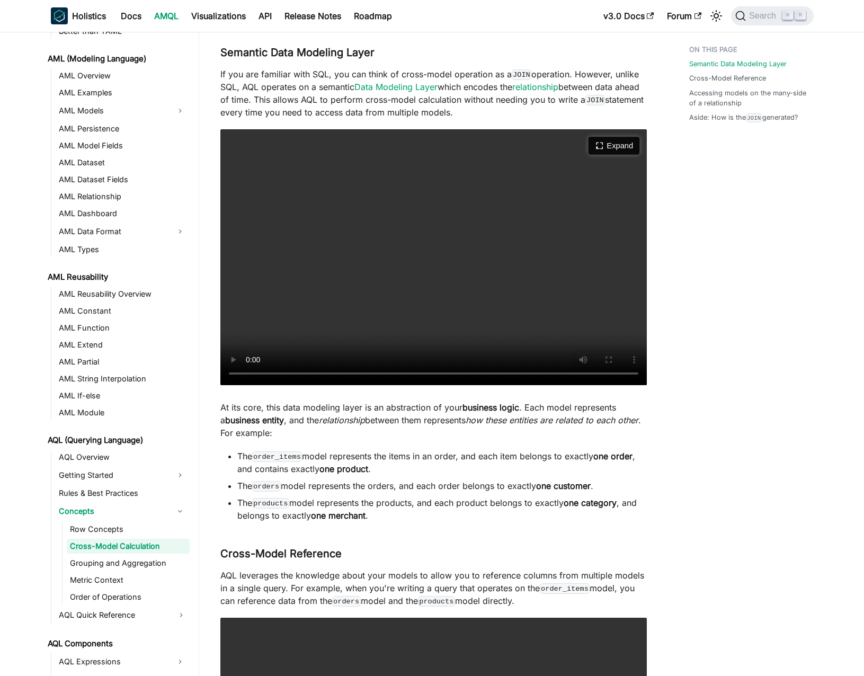
click at [603, 149] on icon "Expand video" at bounding box center [599, 145] width 9 height 9
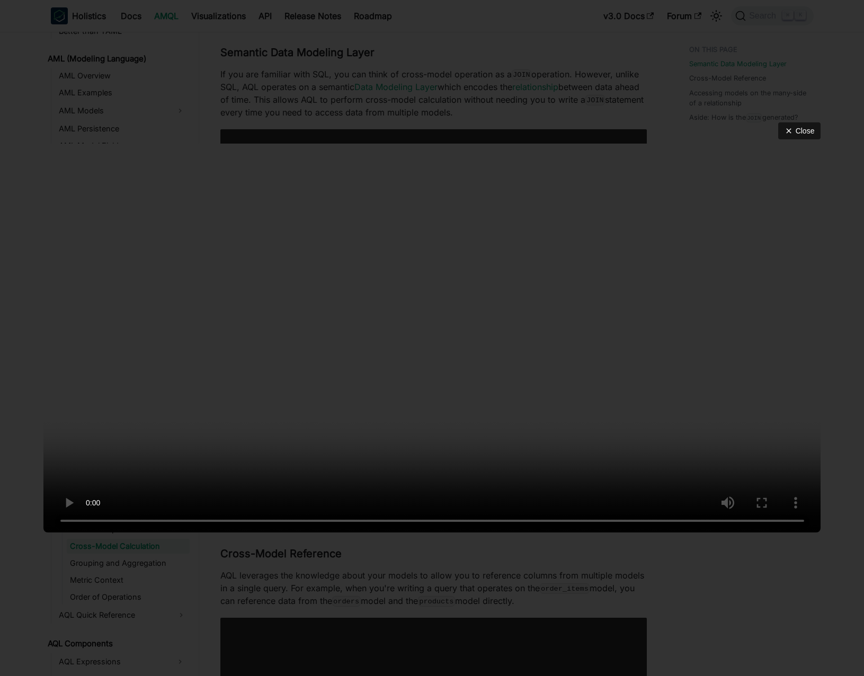
click at [404, 54] on div "Close" at bounding box center [432, 338] width 864 height 676
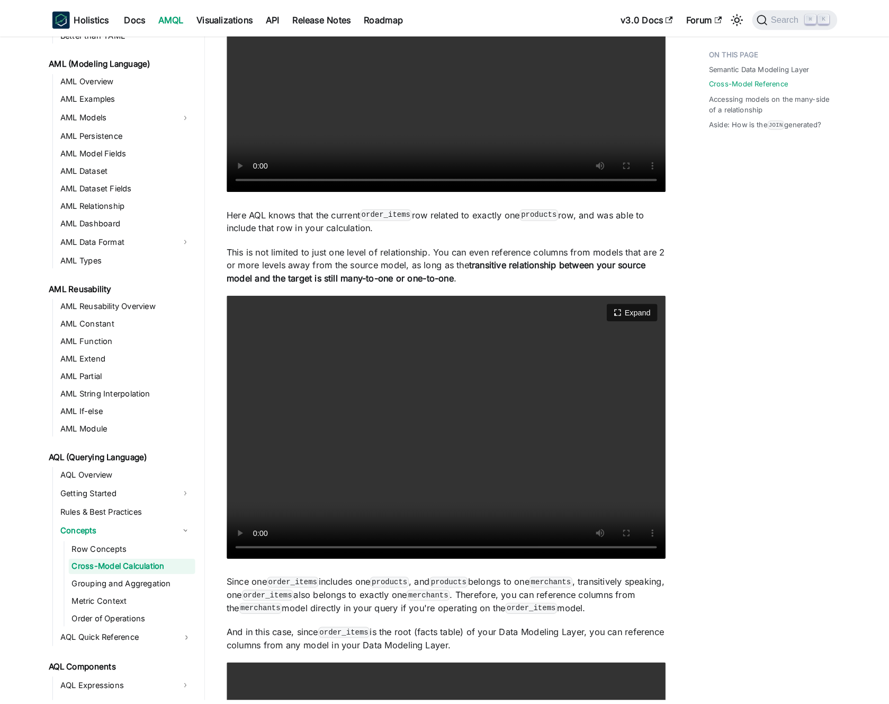
scroll to position [913, 0]
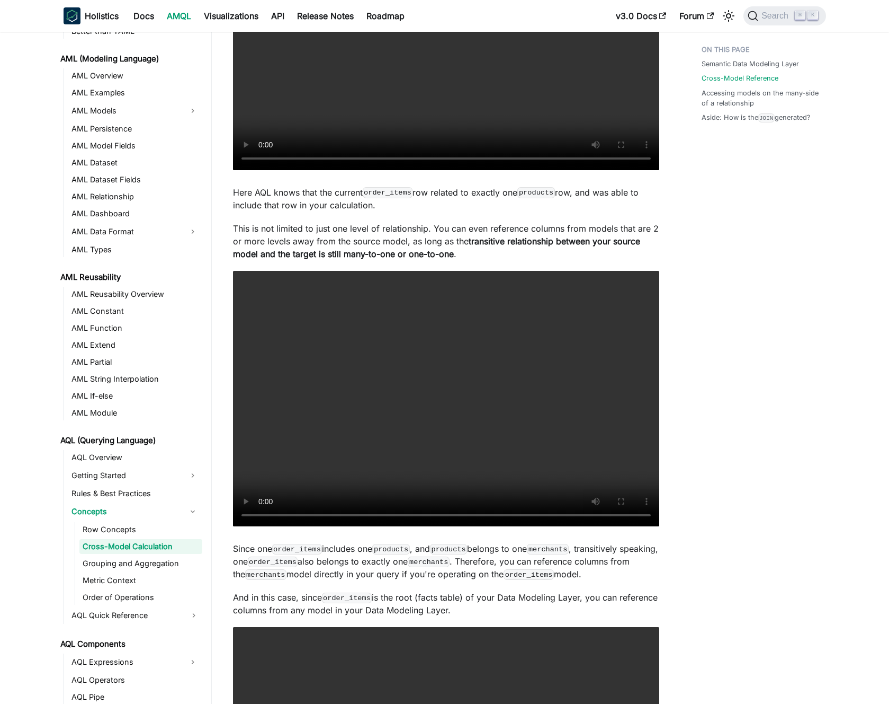
click at [341, 227] on p "This is not limited to just one level of relationship. You can even reference c…" at bounding box center [446, 241] width 426 height 38
click at [331, 227] on p "This is not limited to just one level of relationship. You can even reference c…" at bounding box center [446, 241] width 426 height 38
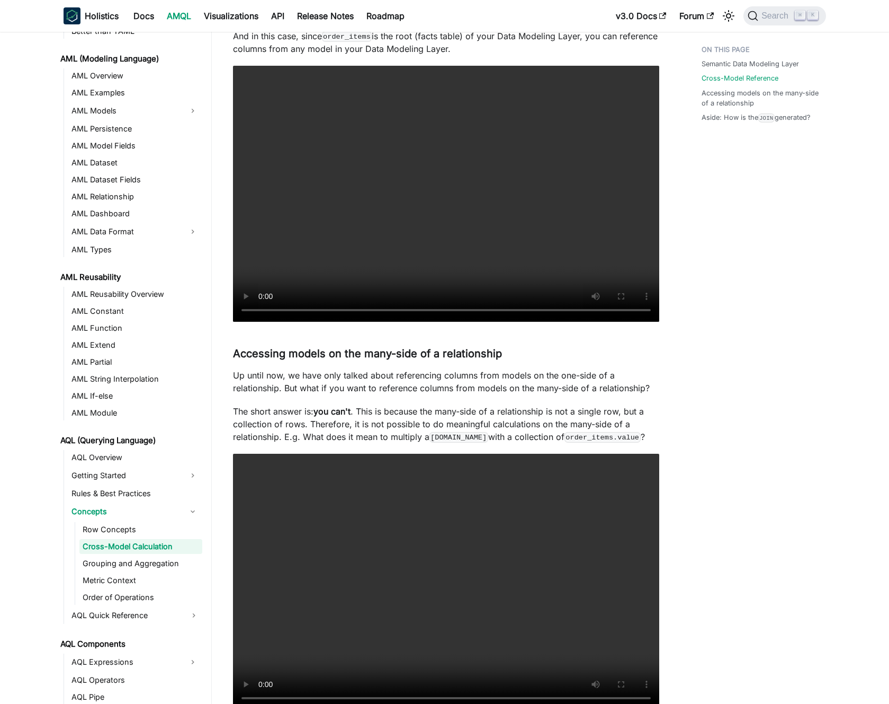
scroll to position [1552, 0]
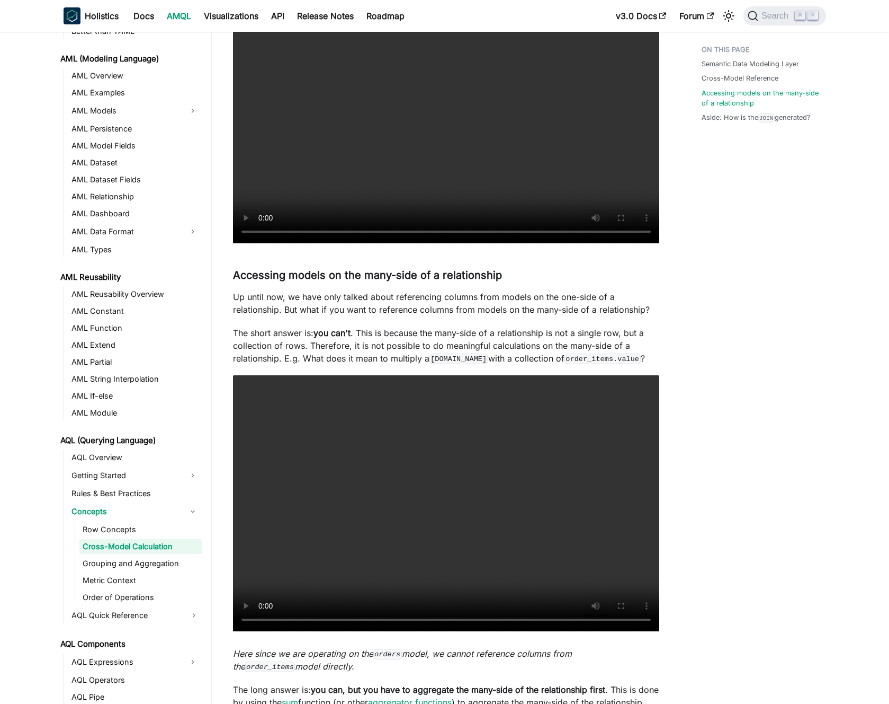
click at [351, 332] on strong "you can't" at bounding box center [332, 332] width 37 height 11
click at [336, 326] on p "The short answer is: you can't . This is because the many-side of a relationshi…" at bounding box center [446, 345] width 426 height 38
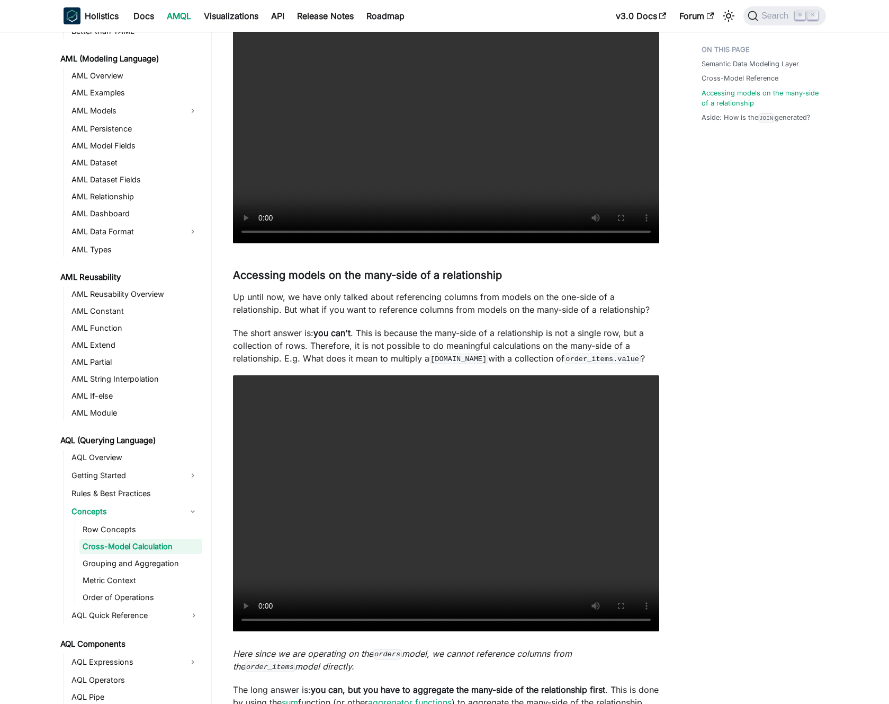
click at [420, 307] on p "Up until now, we have only talked about referencing columns from models on the …" at bounding box center [446, 302] width 426 height 25
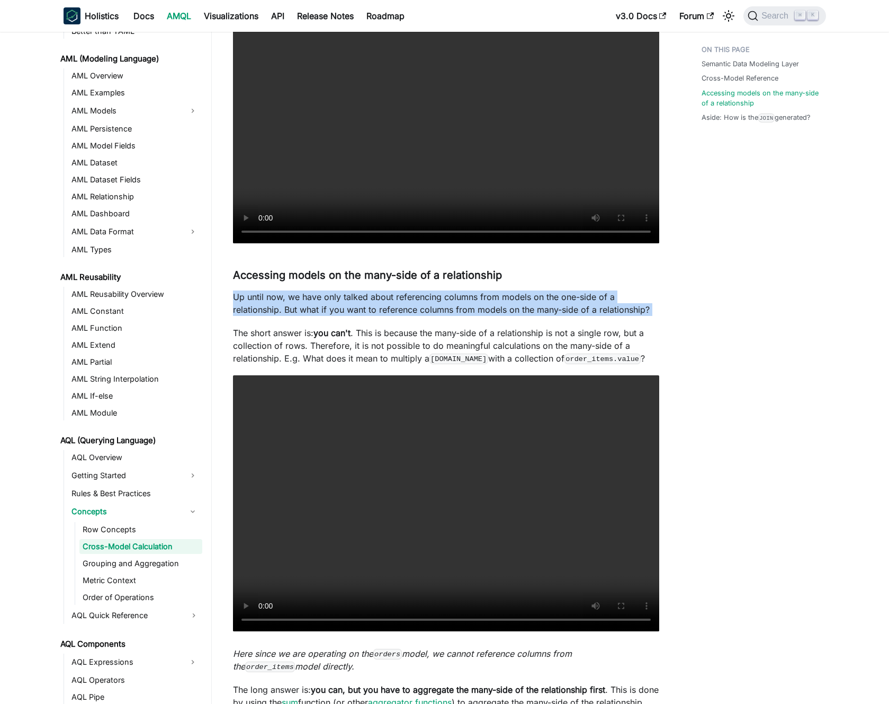
click at [420, 307] on p "Up until now, we have only talked about referencing columns from models on the …" at bounding box center [446, 302] width 426 height 25
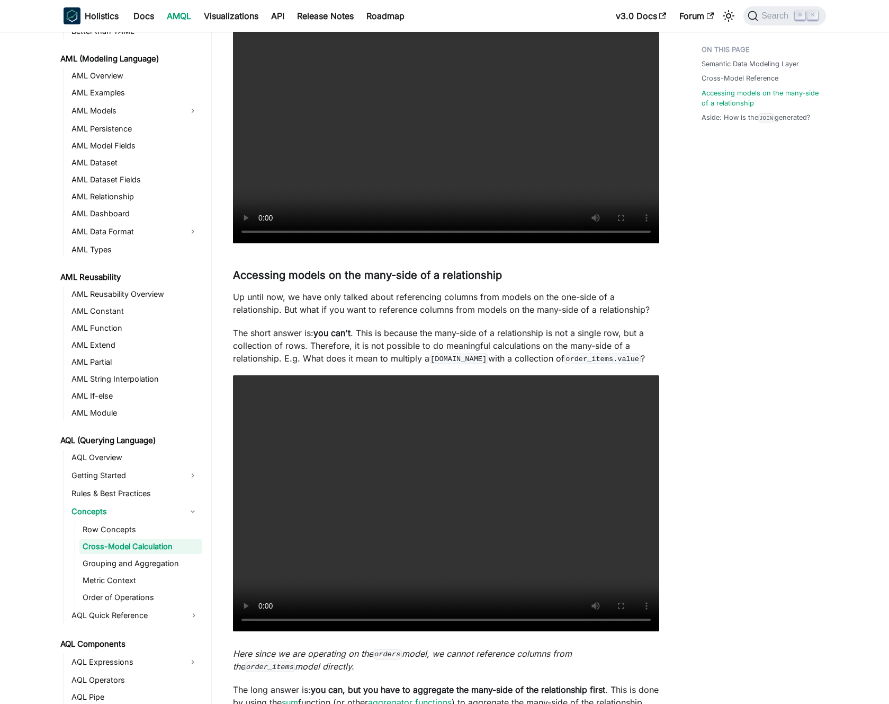
click at [416, 306] on p "Up until now, we have only talked about referencing columns from models on the …" at bounding box center [446, 302] width 426 height 25
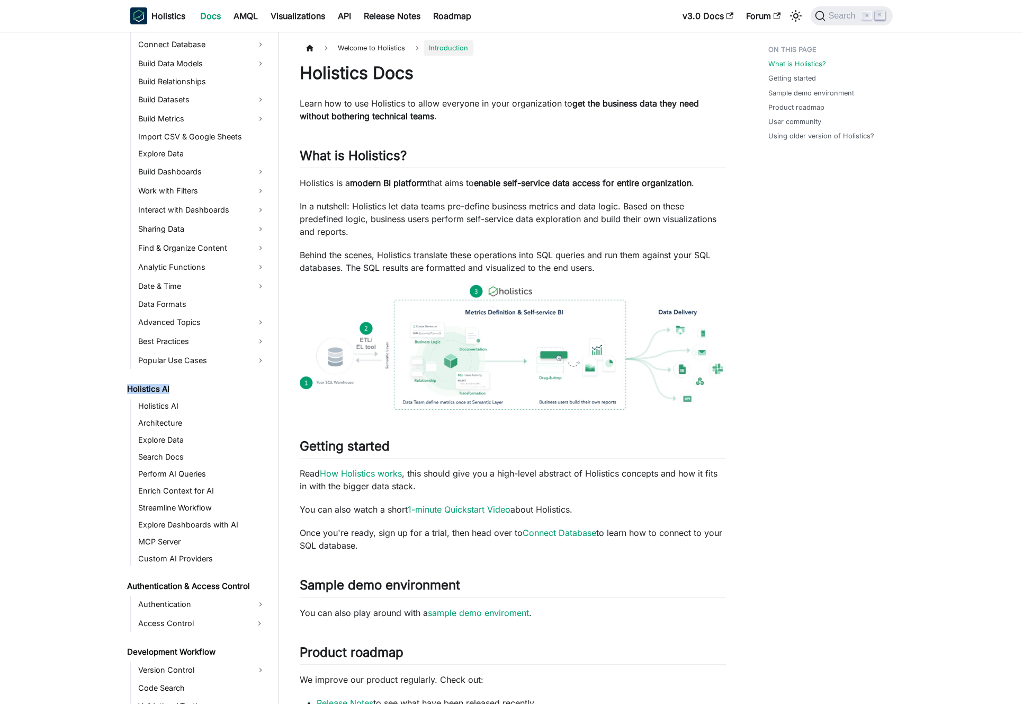
drag, startPoint x: 128, startPoint y: 388, endPoint x: 188, endPoint y: 387, distance: 60.4
click at [188, 387] on link "Holistics AI" at bounding box center [196, 388] width 145 height 15
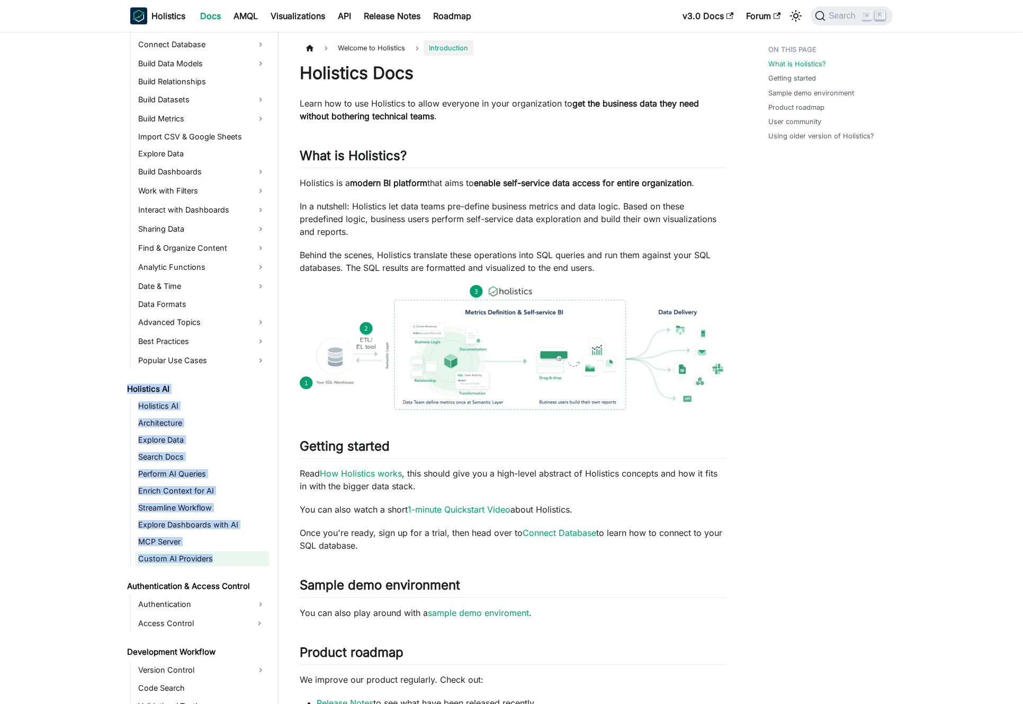
drag, startPoint x: 107, startPoint y: 390, endPoint x: 233, endPoint y: 559, distance: 210.5
click at [233, 559] on aside "Welcome to Holistics Introduction Our Philosophy How Holistics Works Walkthroug…" at bounding box center [139, 555] width 279 height 1111
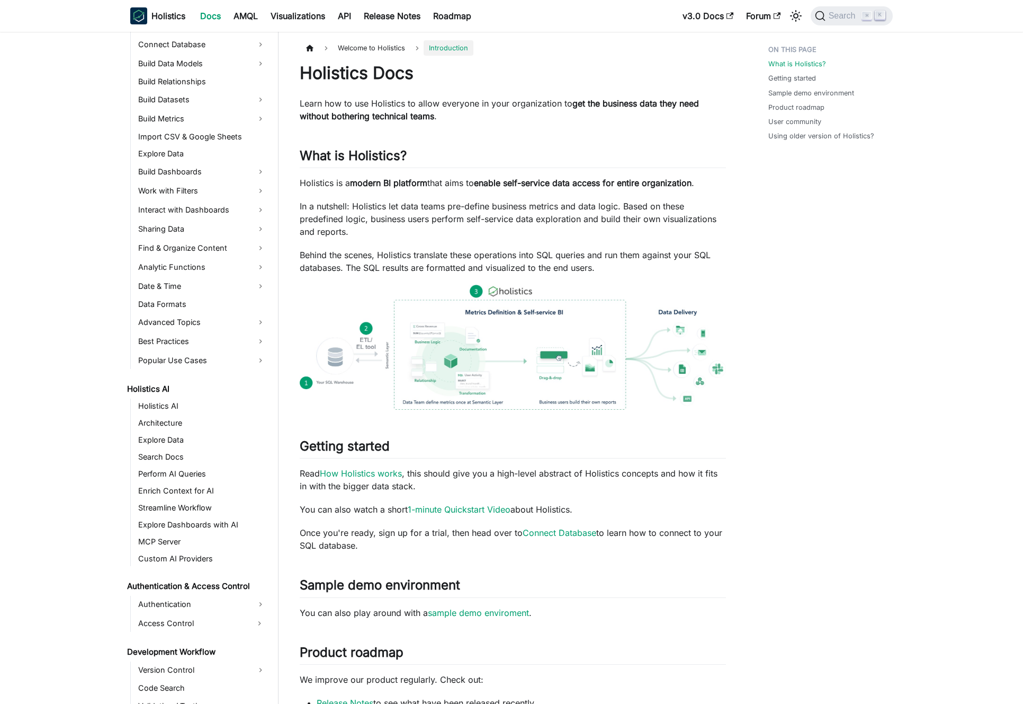
click at [328, 519] on div "Holistics Docs Learn how to use Holistics to allow everyone in your organizatio…" at bounding box center [513, 531] width 426 height 937
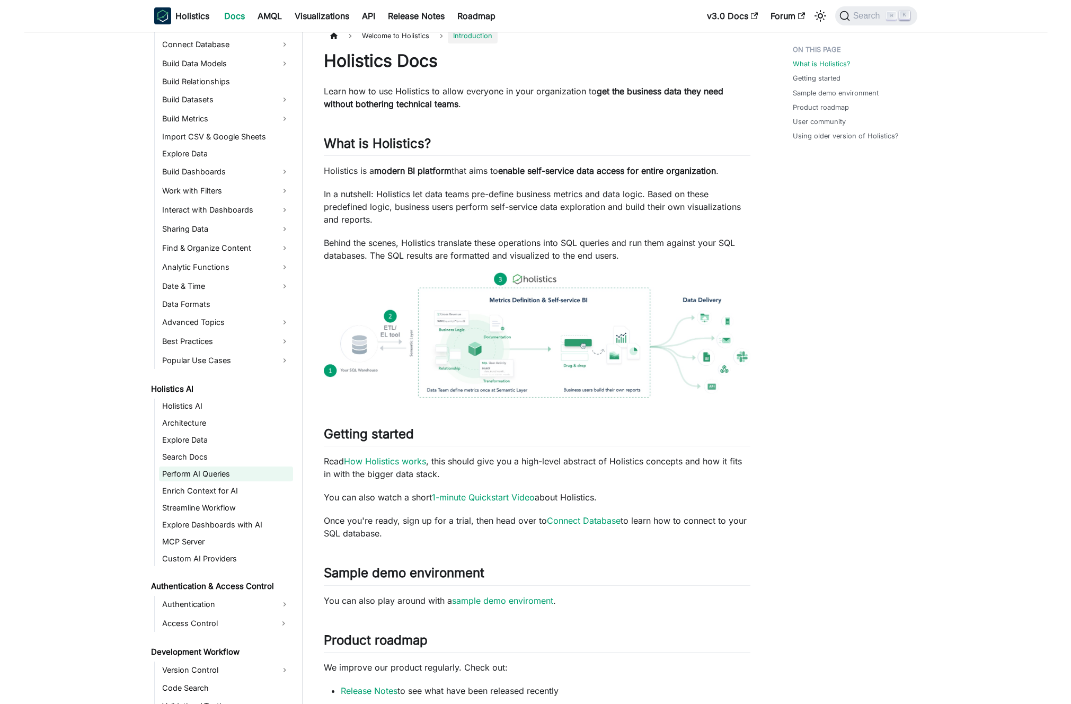
scroll to position [23, 0]
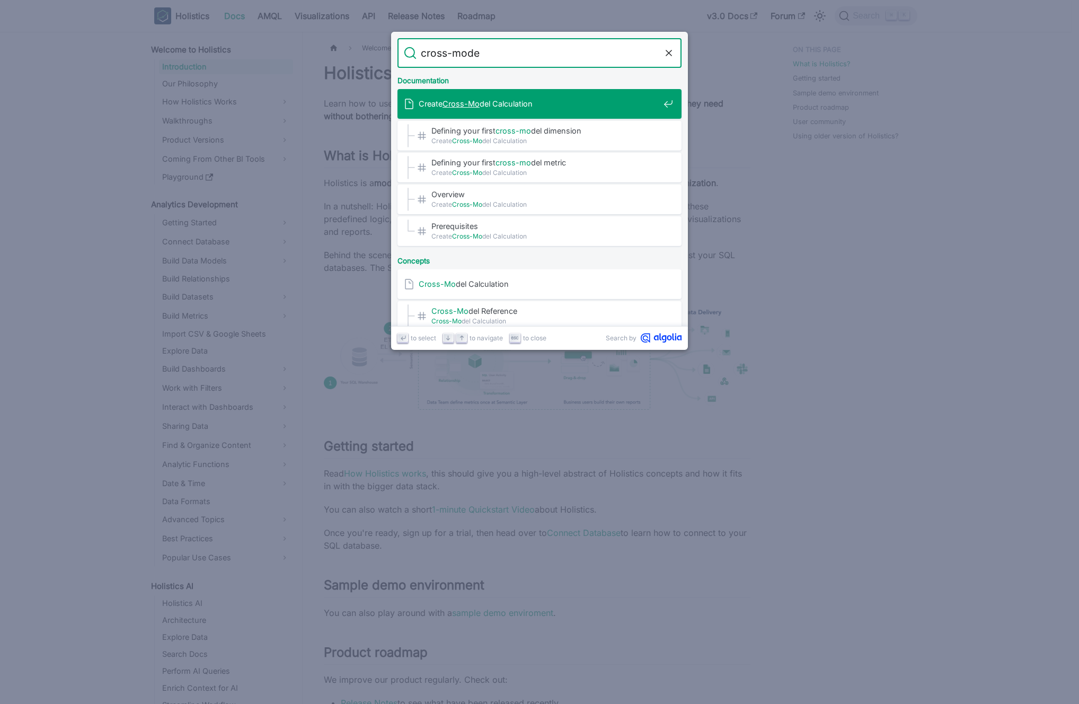
type input "cross-model"
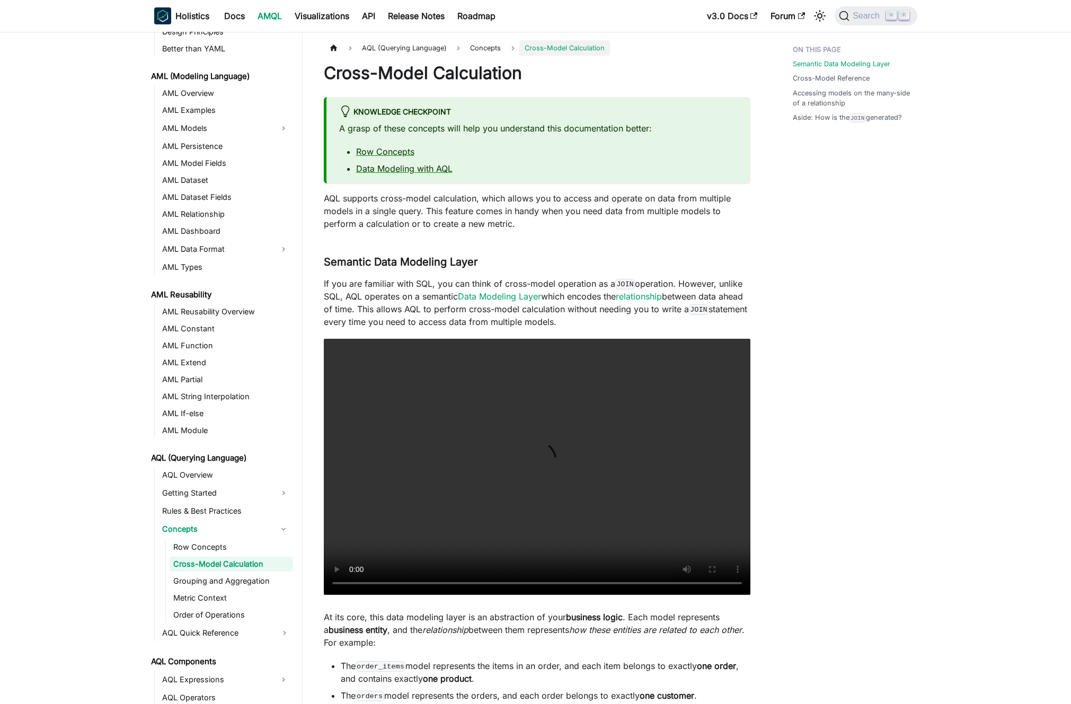
scroll to position [54, 0]
click at [500, 206] on p "AQL supports cross-model calculation, which allows you to access and operate on…" at bounding box center [537, 211] width 426 height 38
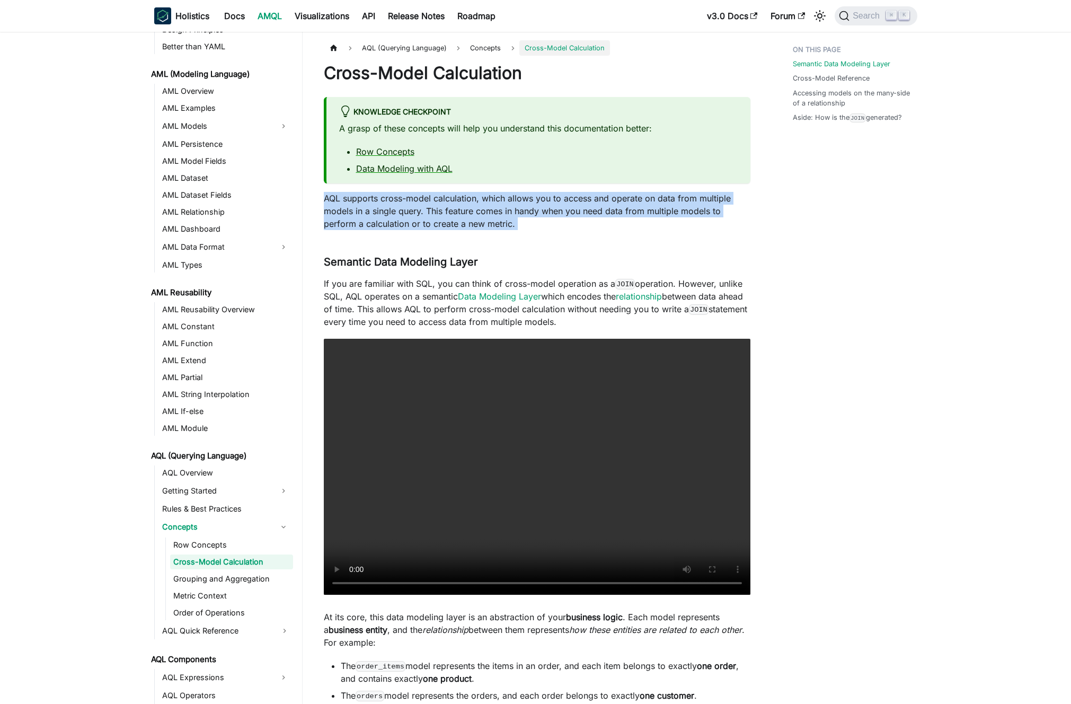
click at [500, 206] on p "AQL supports cross-model calculation, which allows you to access and operate on…" at bounding box center [537, 211] width 426 height 38
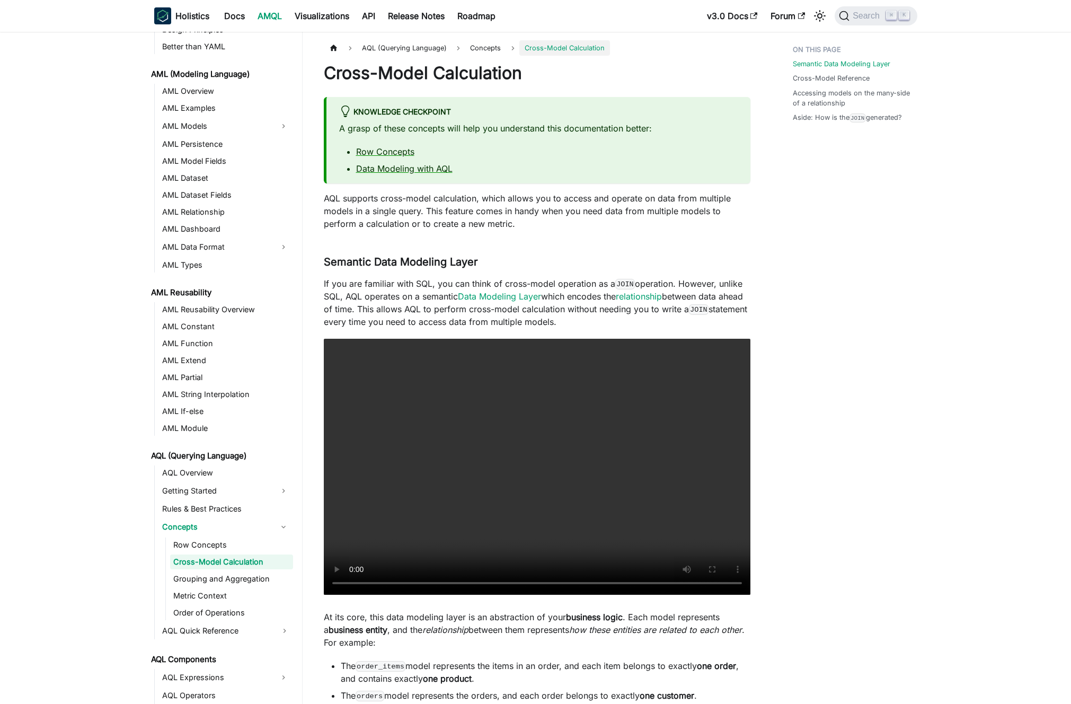
click at [495, 205] on p "AQL supports cross-model calculation, which allows you to access and operate on…" at bounding box center [537, 211] width 426 height 38
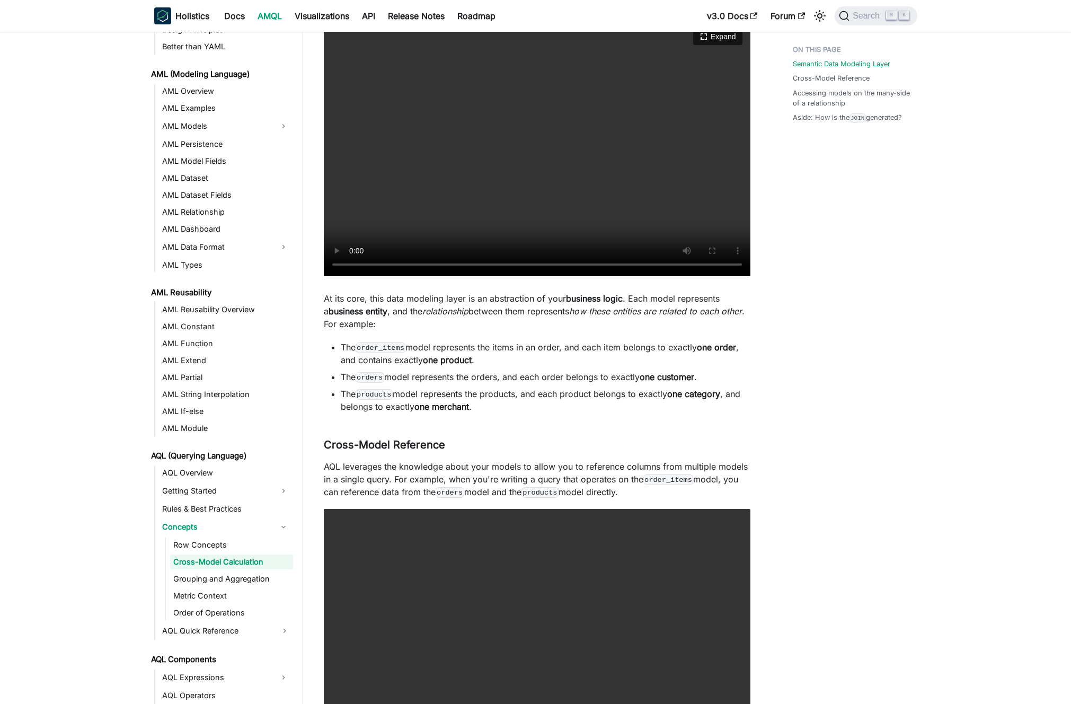
scroll to position [319, 0]
click at [526, 299] on p "At its core, this data modeling layer is an abstraction of your business logic …" at bounding box center [537, 310] width 426 height 38
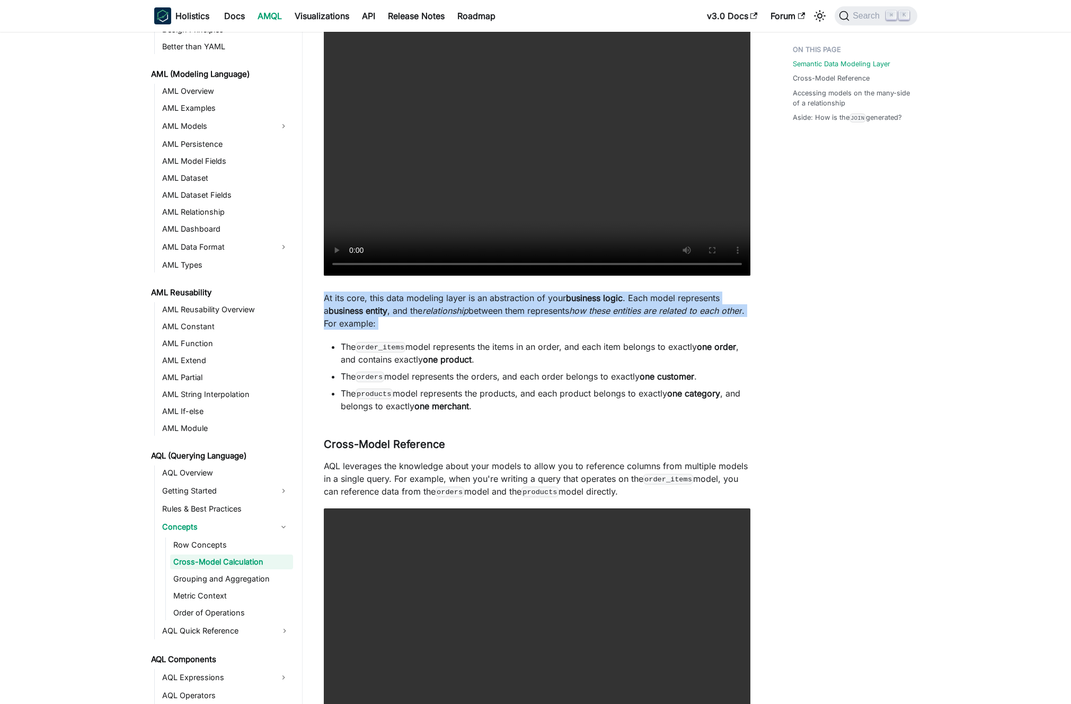
click at [526, 299] on p "At its core, this data modeling layer is an abstraction of your business logic …" at bounding box center [537, 310] width 426 height 38
click at [519, 300] on p "At its core, this data modeling layer is an abstraction of your business logic …" at bounding box center [537, 310] width 426 height 38
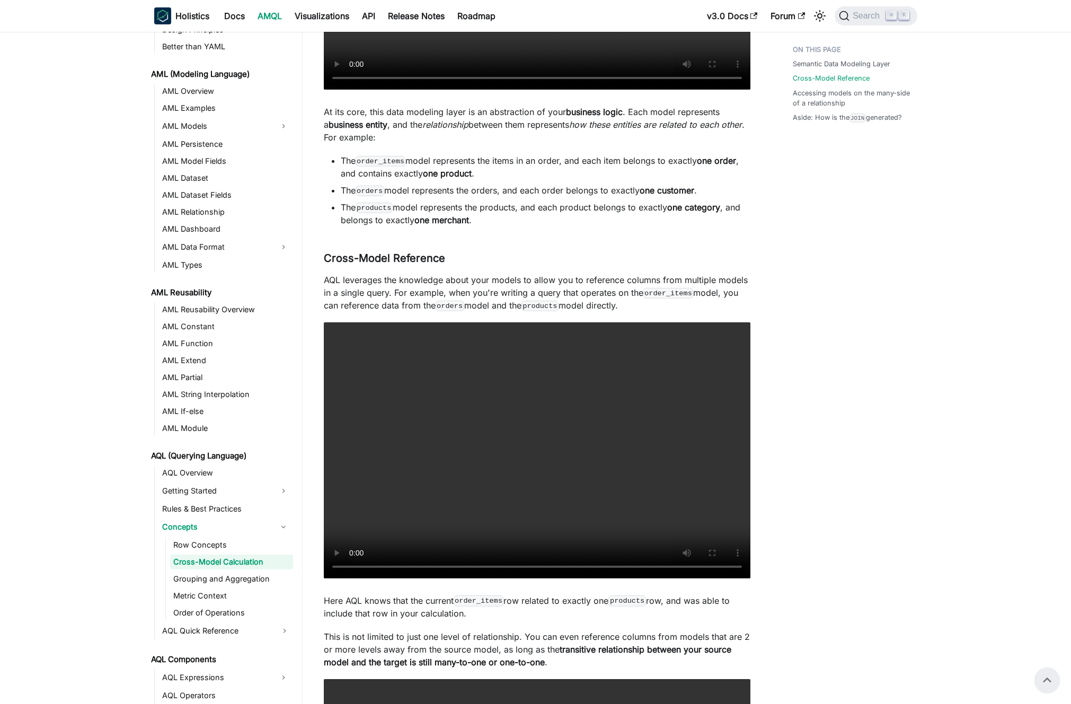
scroll to position [0, 0]
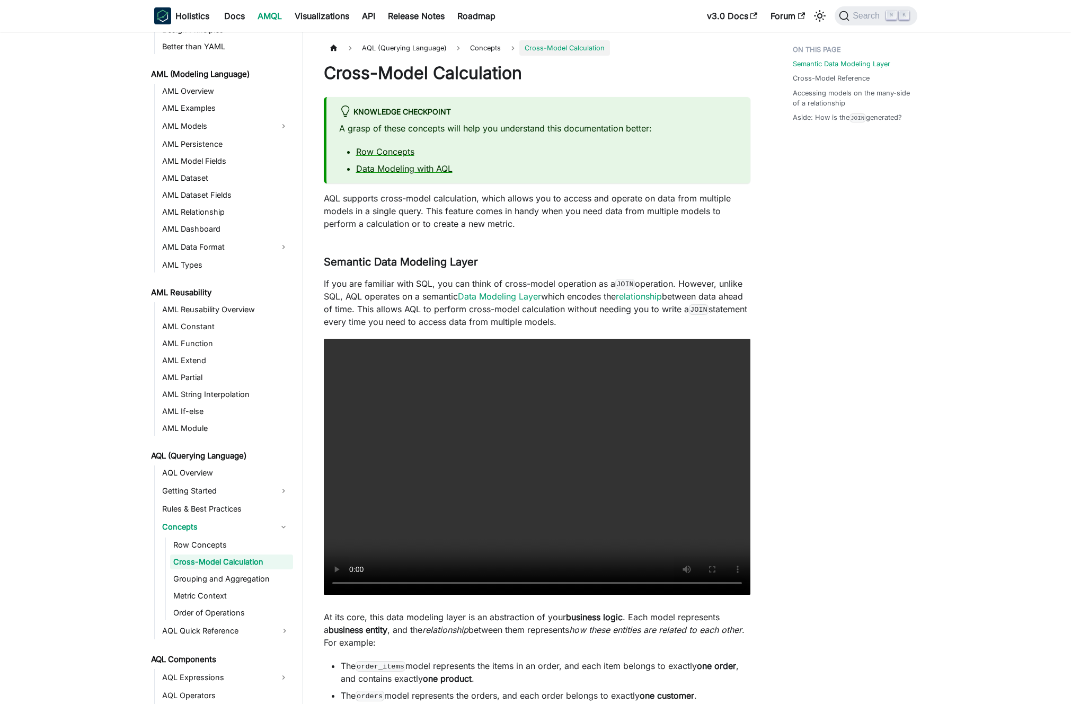
click at [477, 219] on p "AQL supports cross-model calculation, which allows you to access and operate on…" at bounding box center [537, 211] width 426 height 38
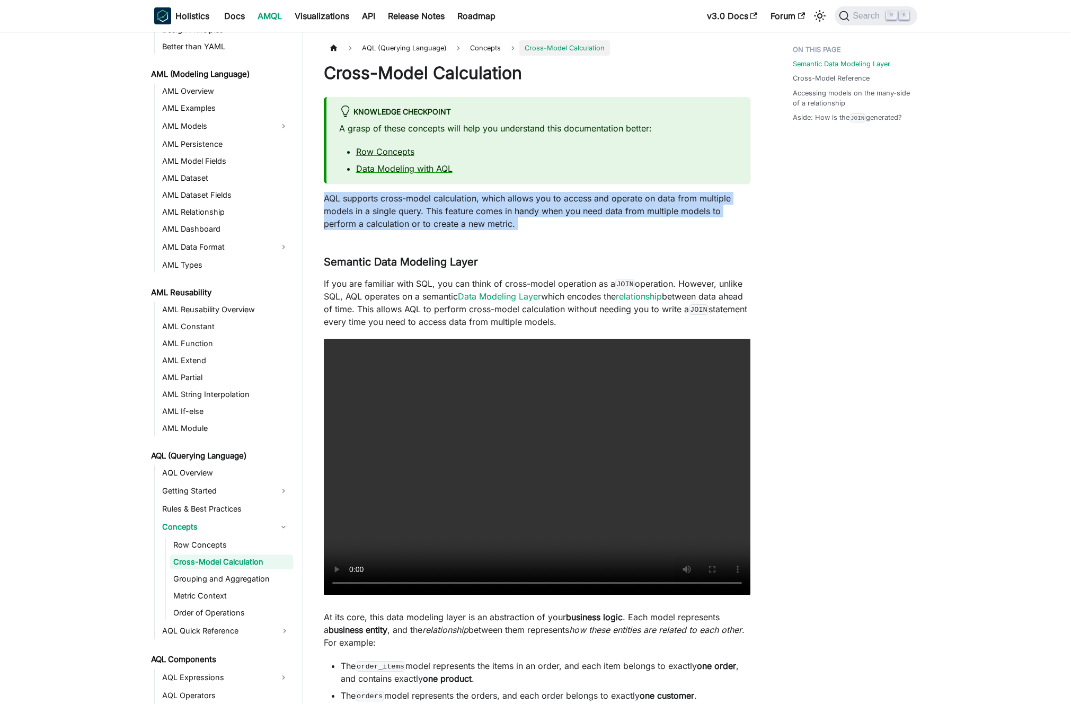
click at [477, 219] on p "AQL supports cross-model calculation, which allows you to access and operate on…" at bounding box center [537, 211] width 426 height 38
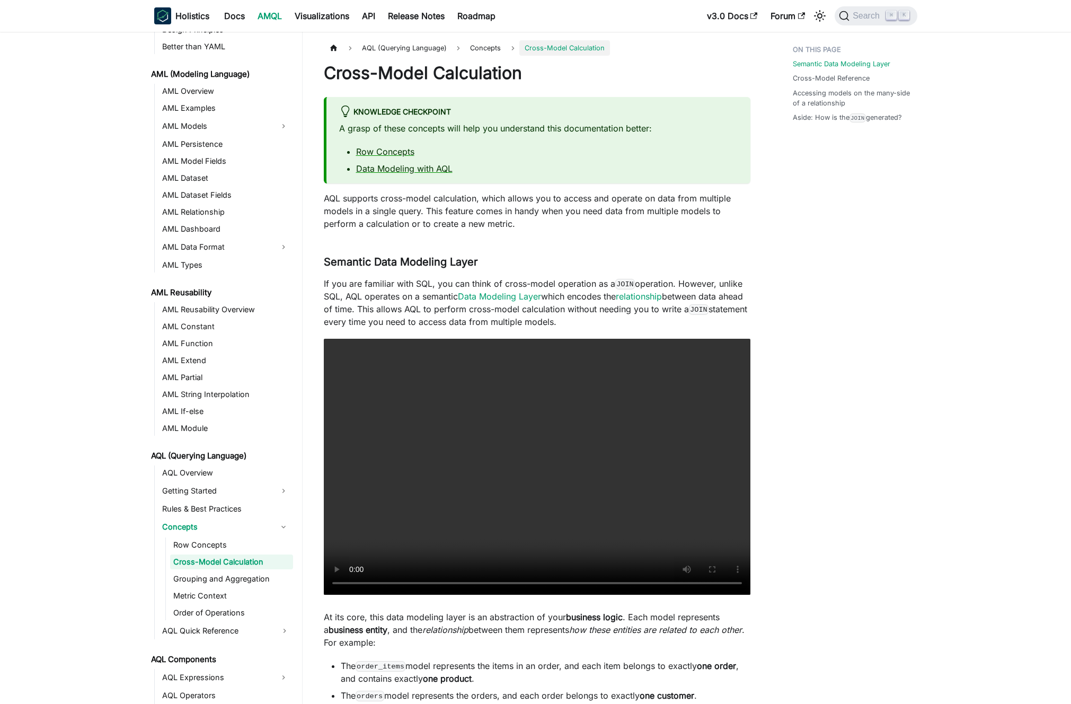
click at [477, 217] on p "AQL supports cross-model calculation, which allows you to access and operate on…" at bounding box center [537, 211] width 426 height 38
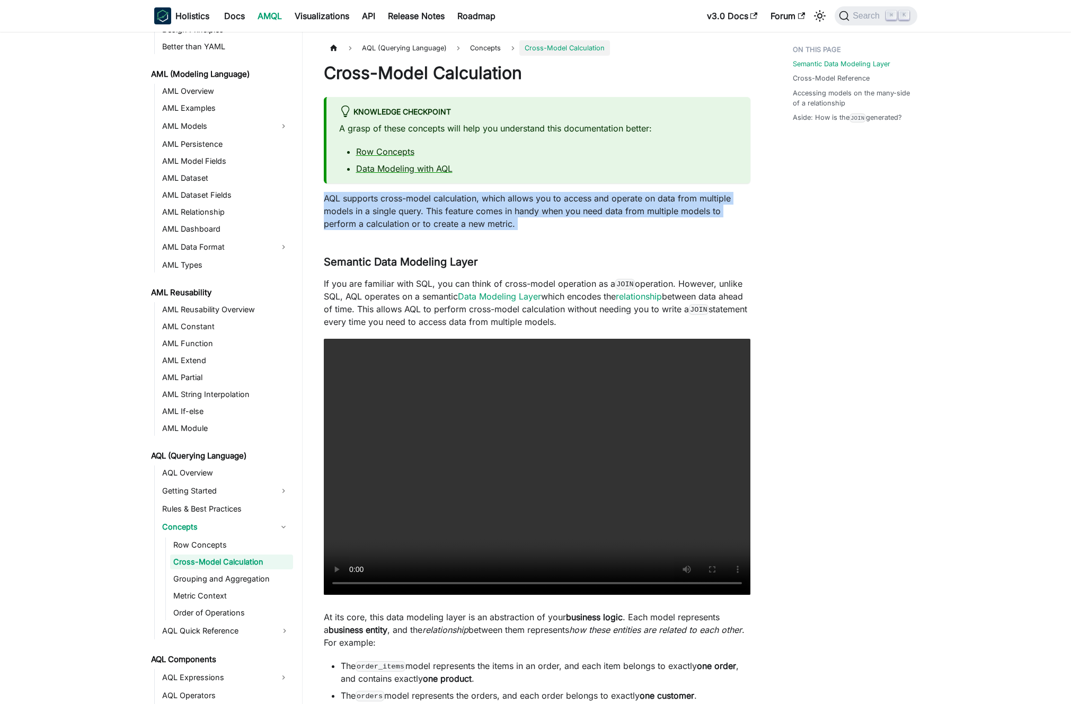
click at [477, 217] on p "AQL supports cross-model calculation, which allows you to access and operate on…" at bounding box center [537, 211] width 426 height 38
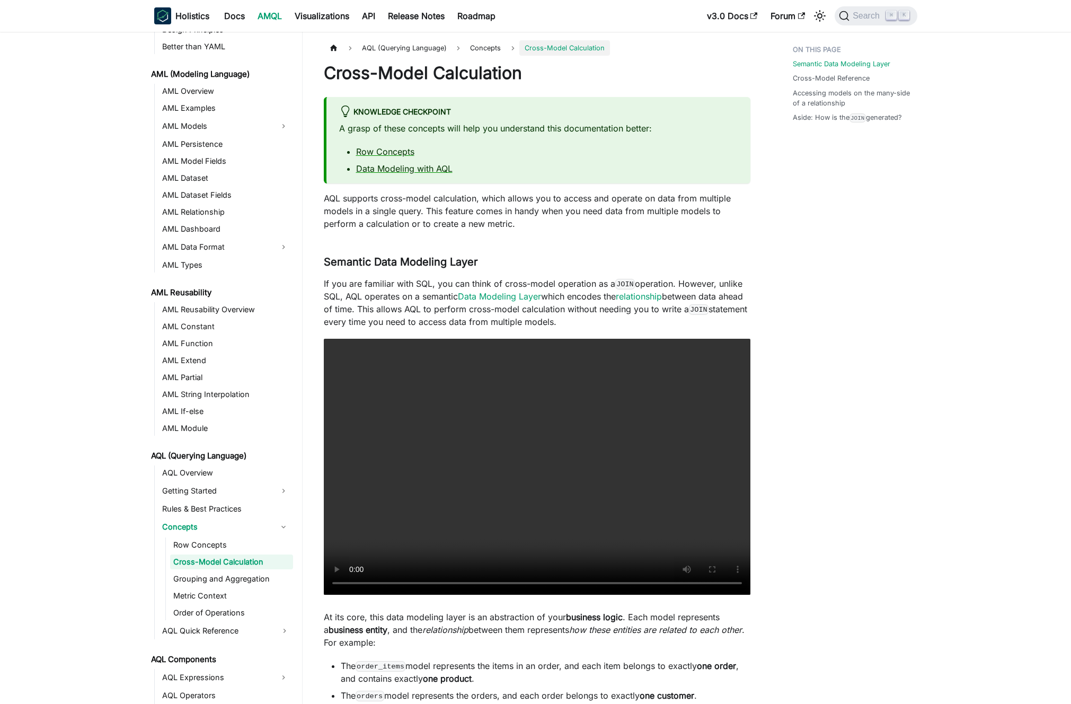
click at [485, 215] on p "AQL supports cross-model calculation, which allows you to access and operate on…" at bounding box center [537, 211] width 426 height 38
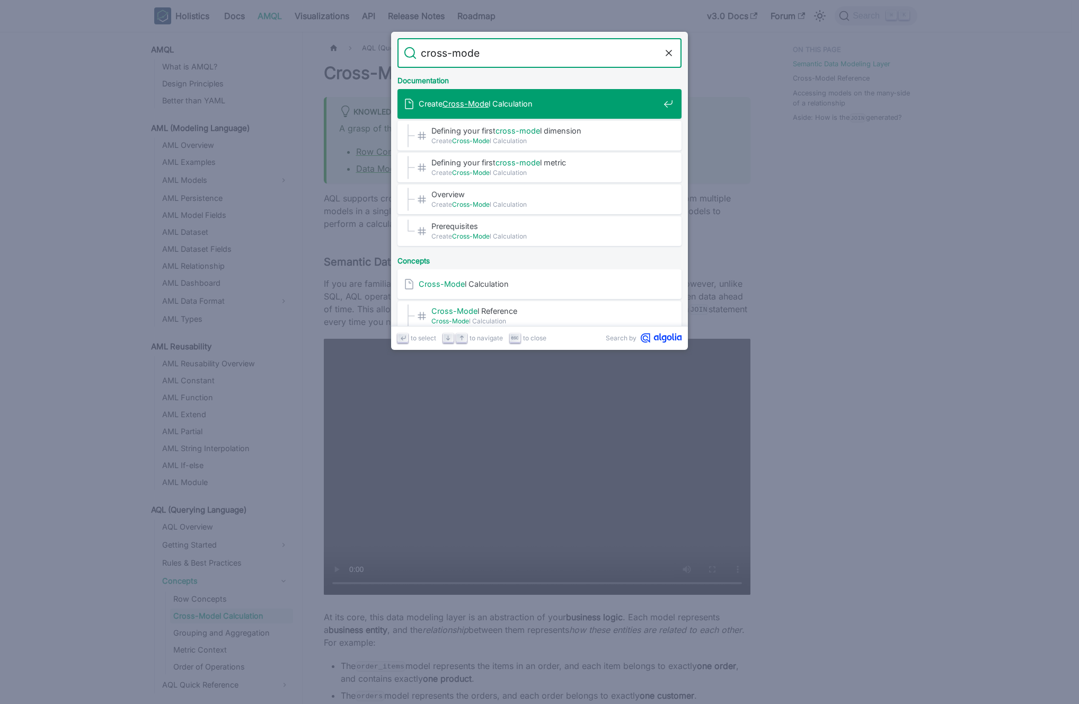
type input "cross-model"
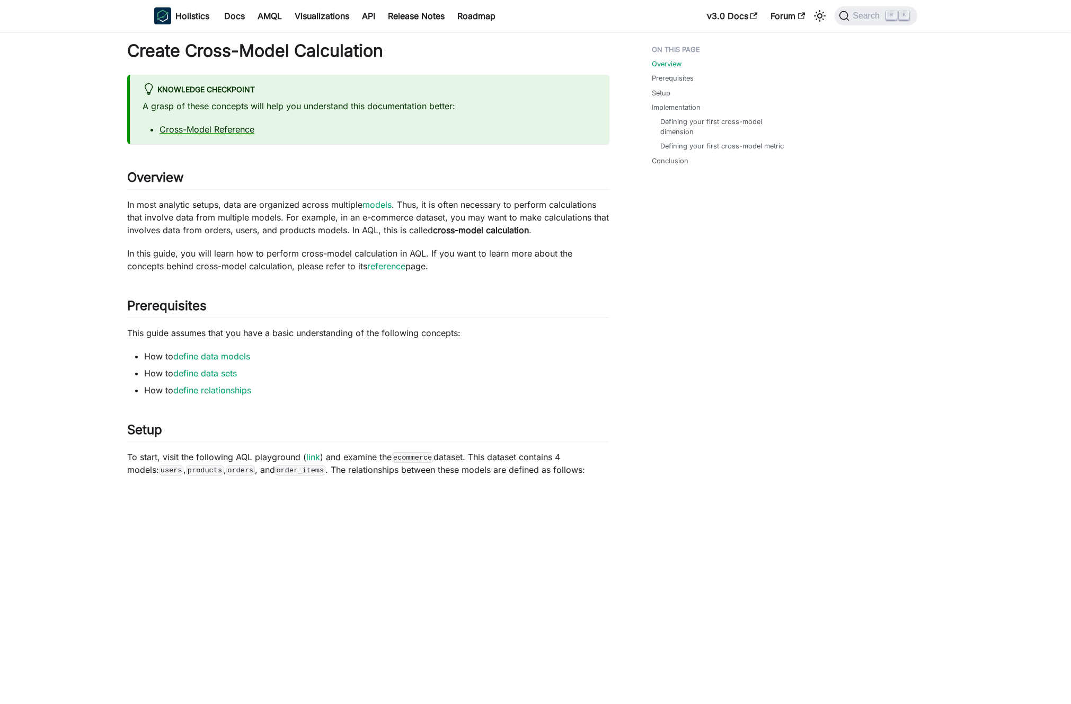
click at [261, 213] on p "In most analytic setups, data are organized across multiple models . Thus, it i…" at bounding box center [368, 217] width 482 height 38
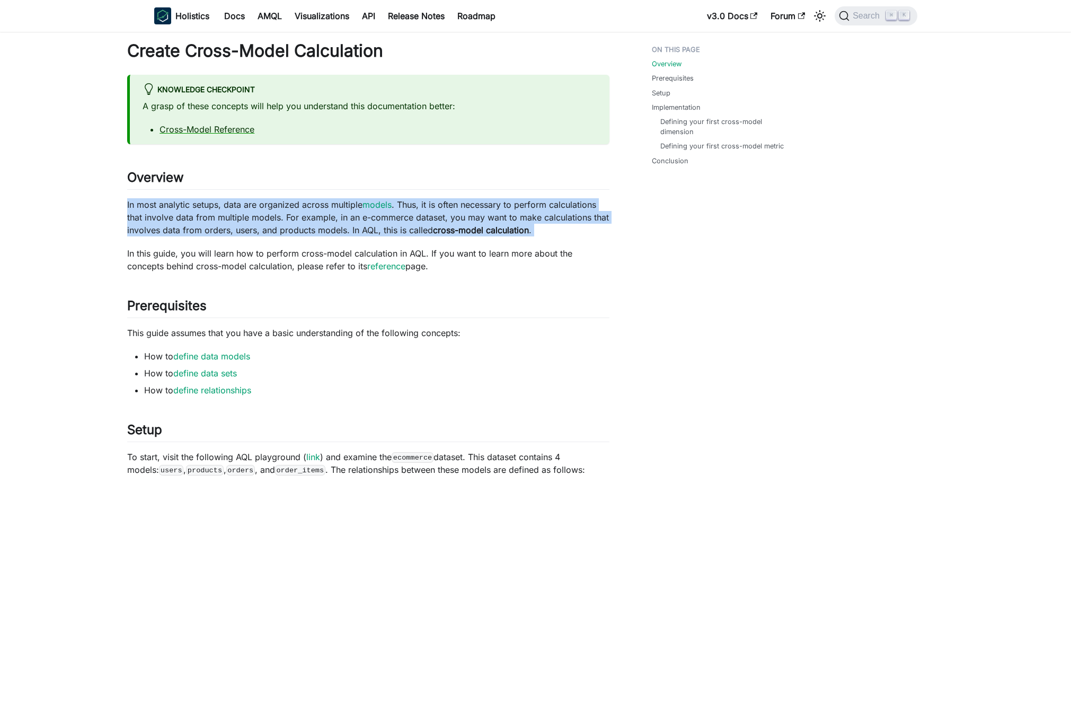
click at [261, 213] on p "In most analytic setups, data are organized across multiple models . Thus, it i…" at bounding box center [368, 217] width 482 height 38
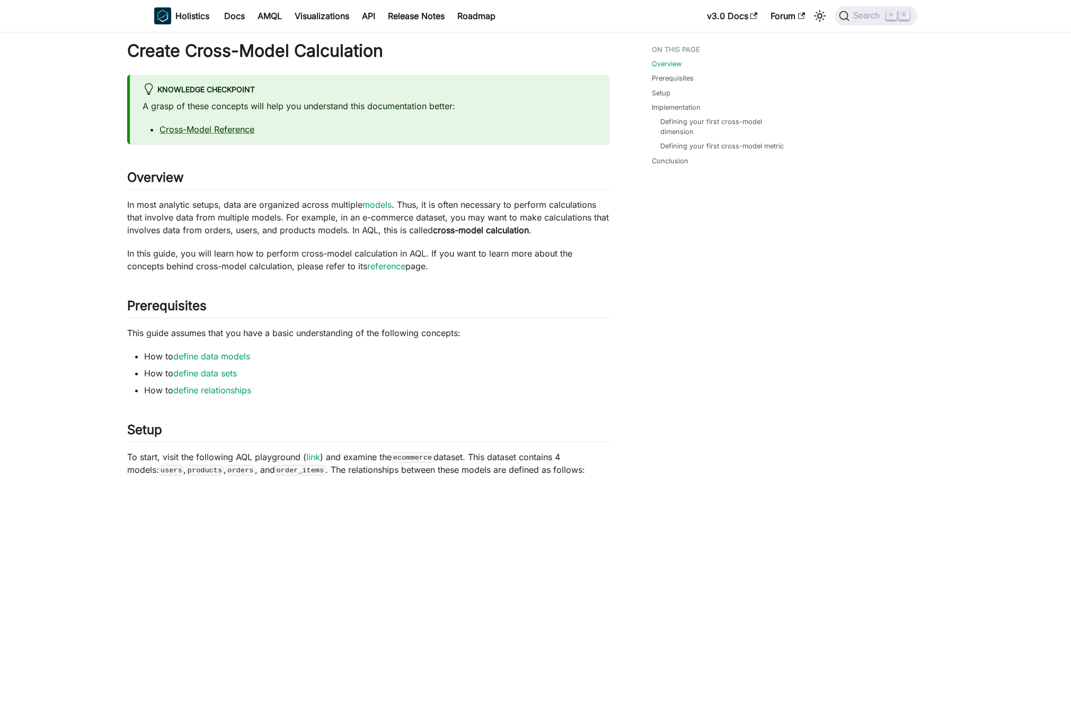
click at [266, 213] on p "In most analytic setups, data are organized across multiple models . Thus, it i…" at bounding box center [368, 217] width 482 height 38
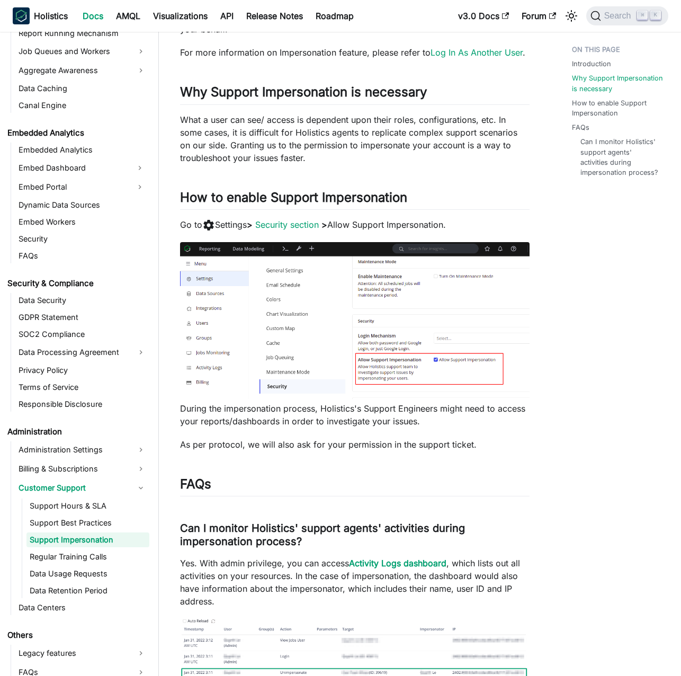
click at [417, 355] on img at bounding box center [355, 320] width 350 height 156
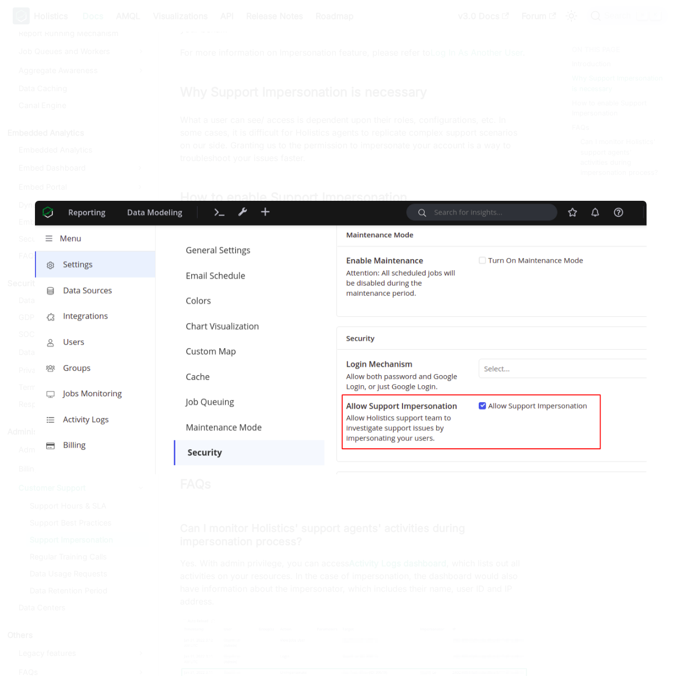
click at [261, 153] on div at bounding box center [340, 338] width 681 height 676
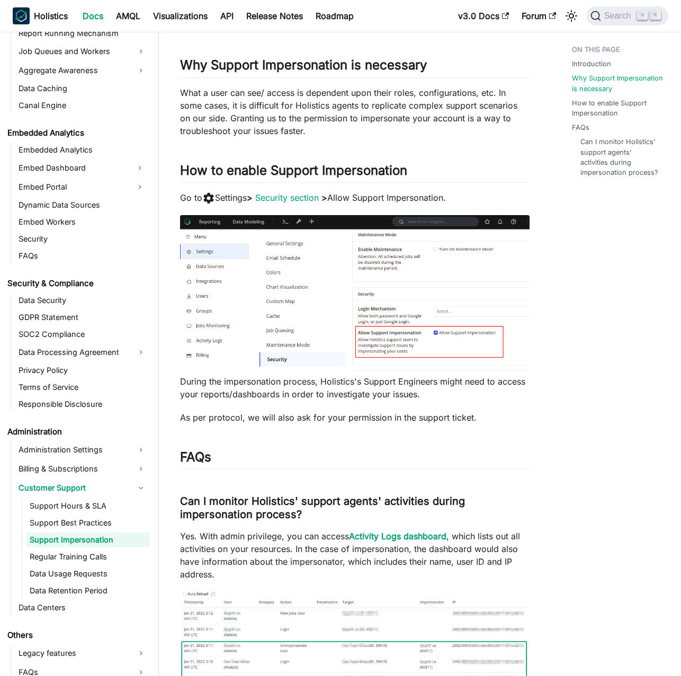
scroll to position [155, 0]
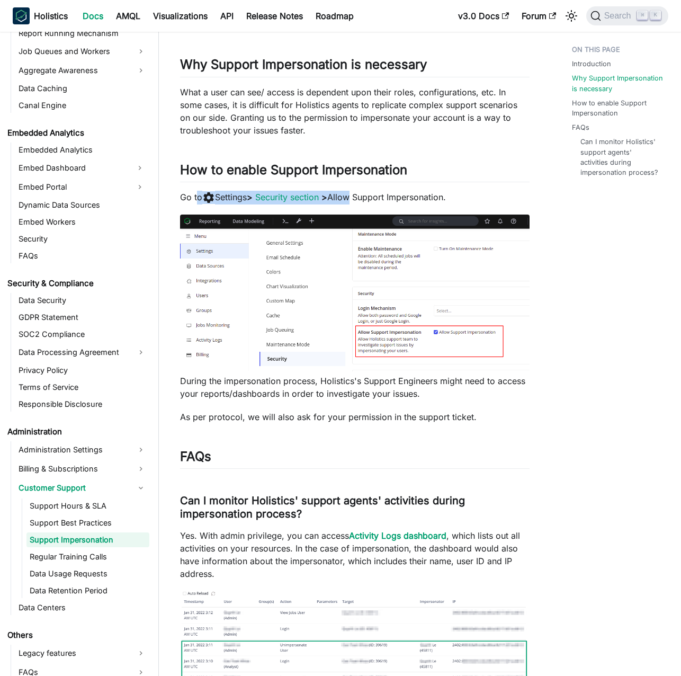
drag, startPoint x: 202, startPoint y: 195, endPoint x: 353, endPoint y: 197, distance: 151.5
click at [353, 197] on p "Go to settings Settings > Security section > Allow Support Impersonation." at bounding box center [355, 198] width 350 height 14
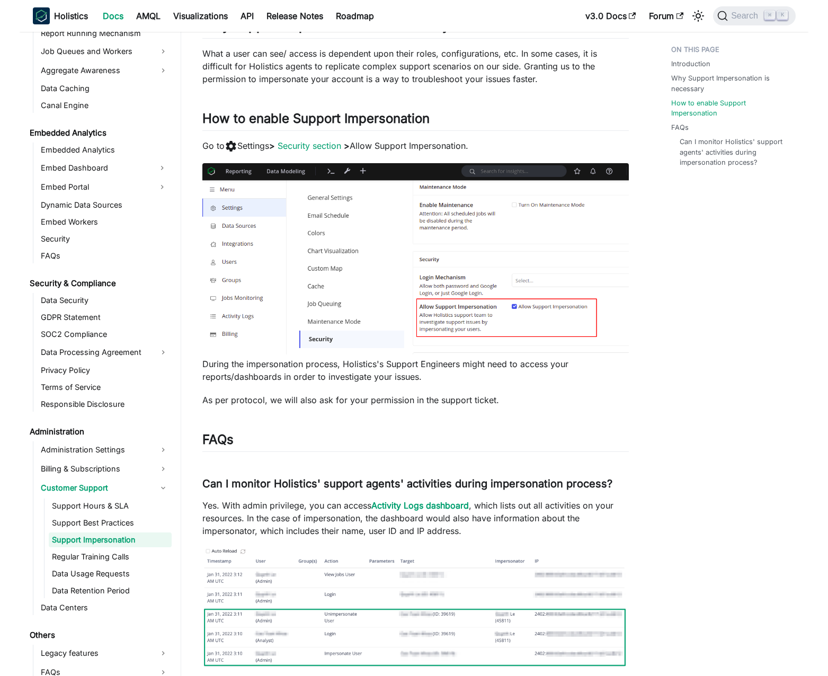
scroll to position [187, 0]
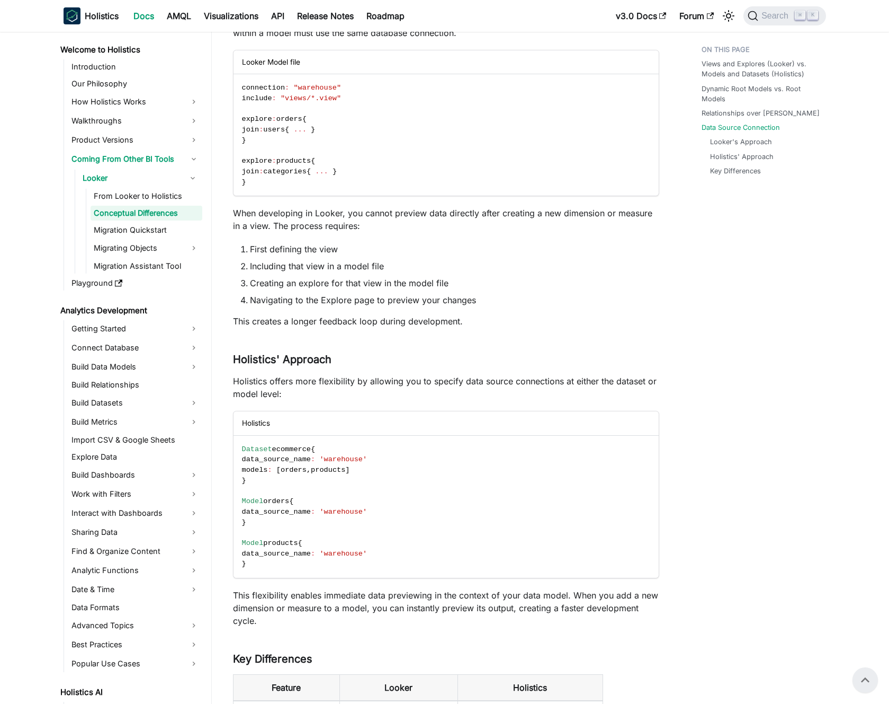
scroll to position [2717, 0]
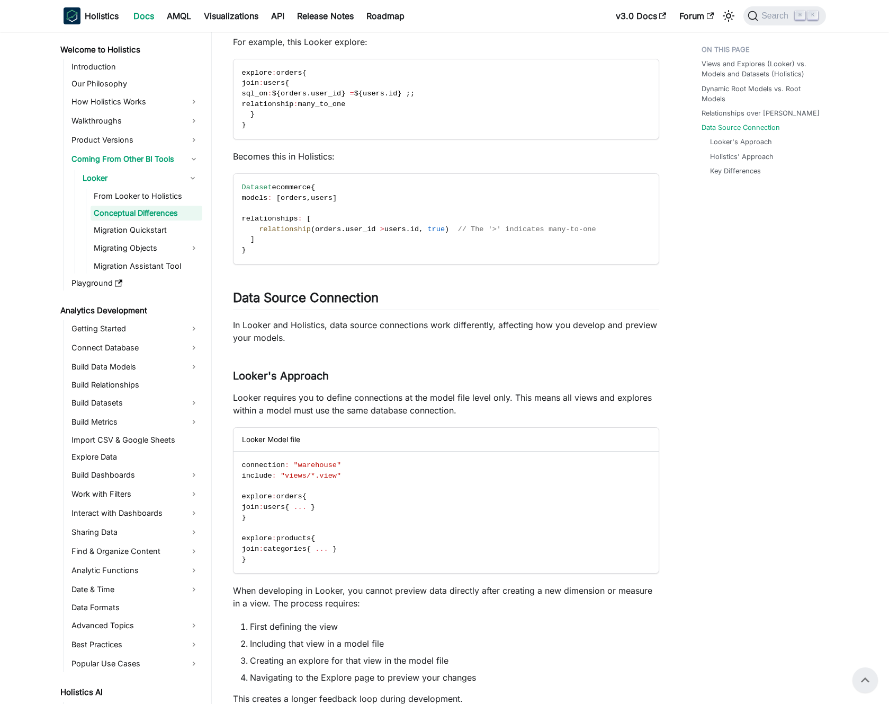
click at [389, 340] on p "In Looker and Holistics, data source connections work differently, affecting ho…" at bounding box center [446, 330] width 426 height 25
click at [385, 344] on p "In Looker and Holistics, data source connections work differently, affecting ho…" at bounding box center [446, 330] width 426 height 25
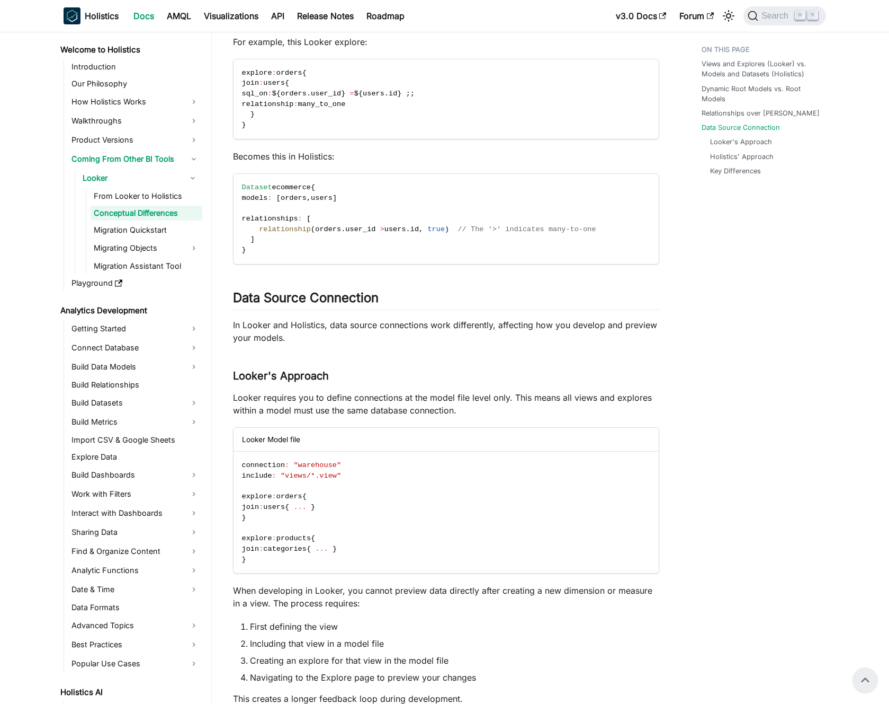
click at [385, 344] on p "In Looker and Holistics, data source connections work differently, affecting ho…" at bounding box center [446, 330] width 426 height 25
drag, startPoint x: 385, startPoint y: 350, endPoint x: 373, endPoint y: 349, distance: 11.2
click at [384, 344] on p "In Looker and Holistics, data source connections work differently, affecting ho…" at bounding box center [446, 330] width 426 height 25
click at [373, 344] on p "In Looker and Holistics, data source connections work differently, affecting ho…" at bounding box center [446, 330] width 426 height 25
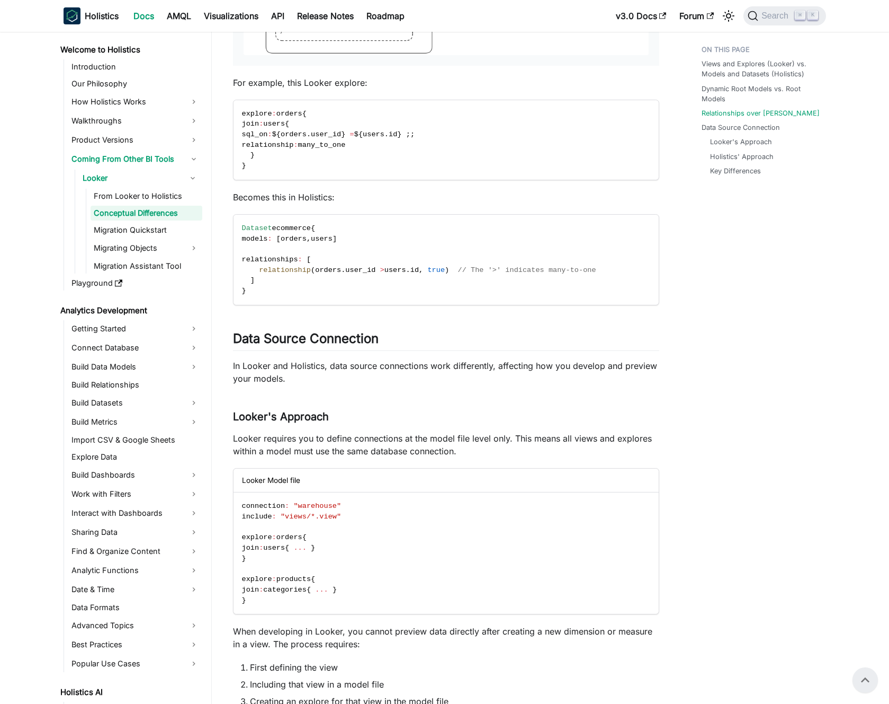
scroll to position [2251, 0]
